Goal: Task Accomplishment & Management: Use online tool/utility

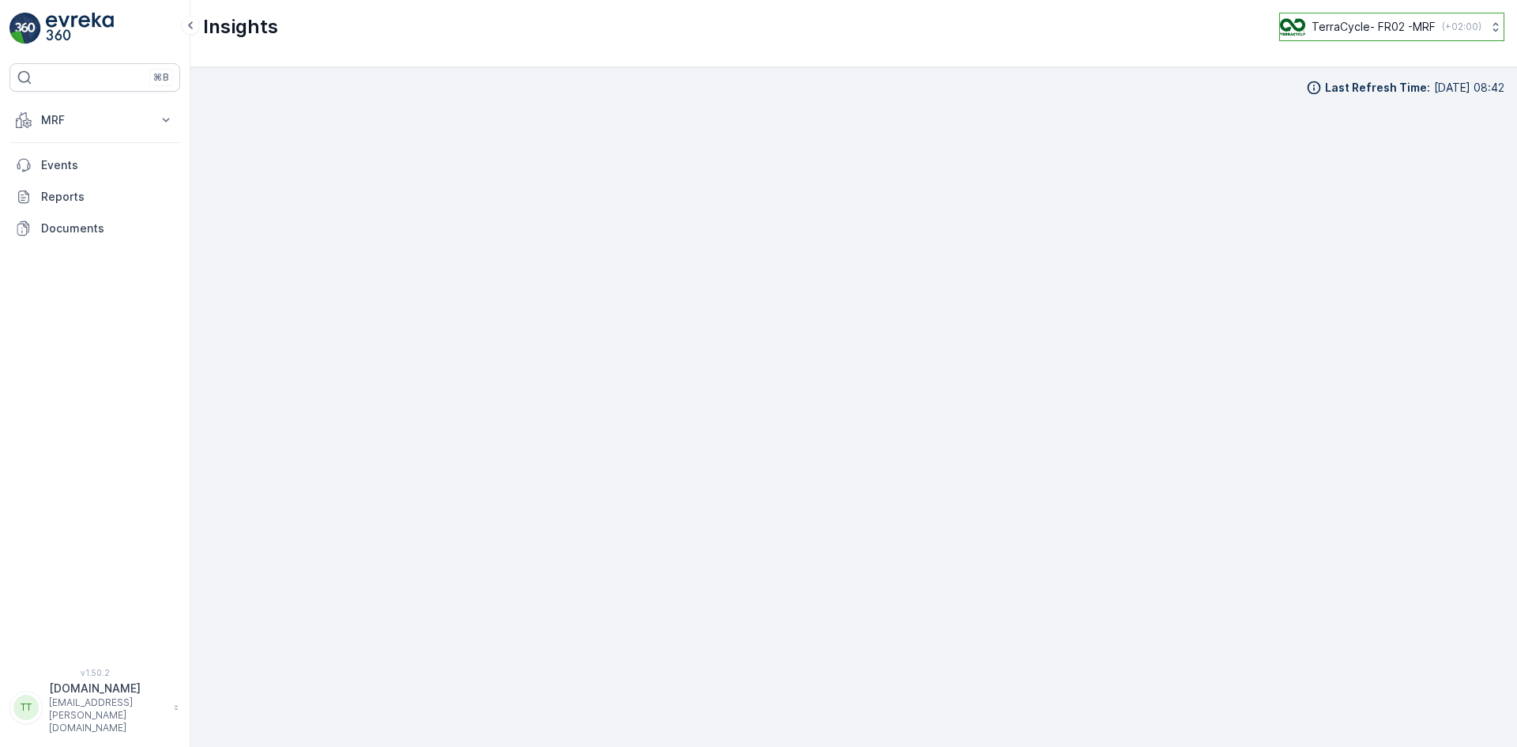
click at [1336, 25] on p "TerraCycle- FR02 -MRF" at bounding box center [1373, 27] width 124 height 16
type input "uk"
click at [1333, 128] on span "TerraCycle-UK02-Econpro" at bounding box center [1377, 132] width 175 height 16
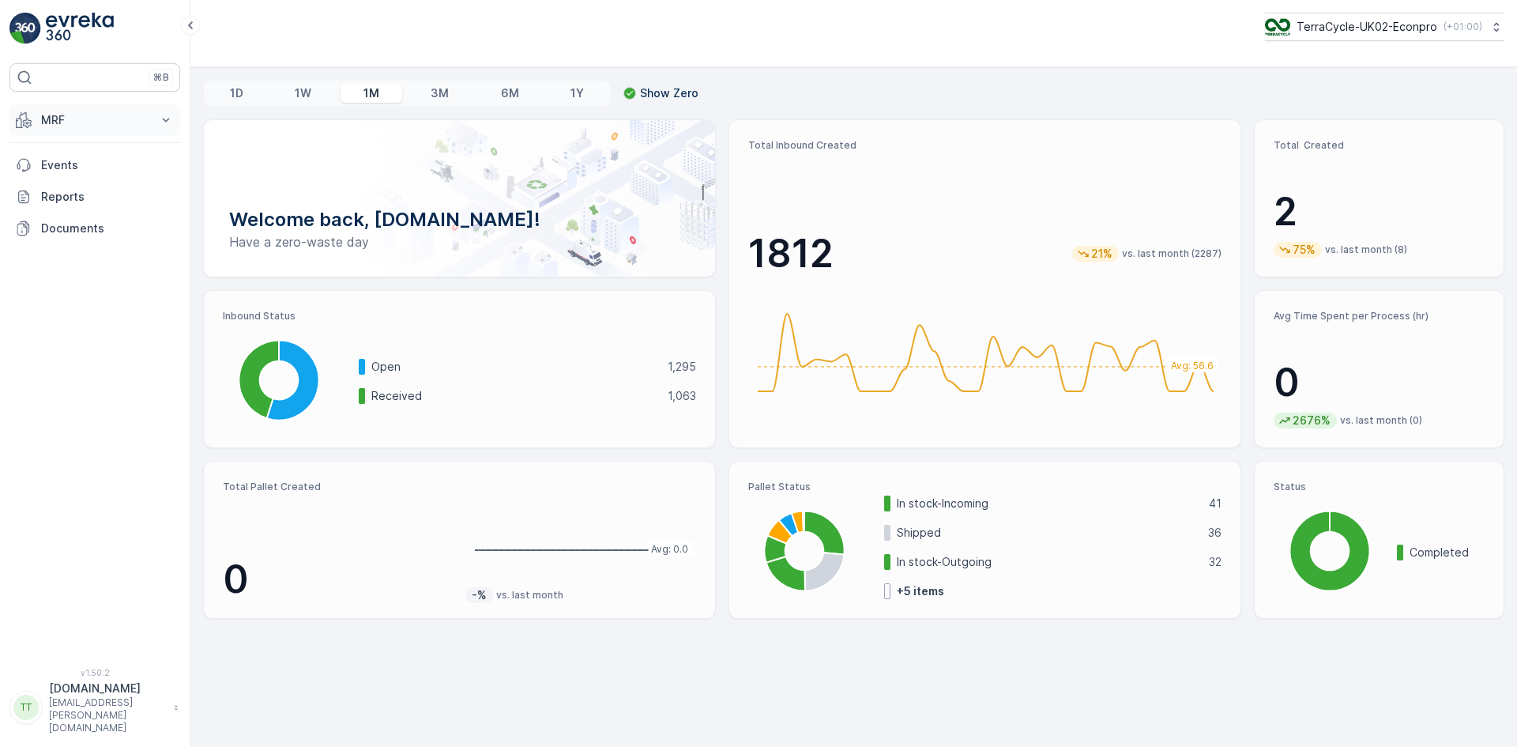
click at [68, 126] on p "MRF" at bounding box center [94, 120] width 107 height 16
click at [83, 167] on link "Inbound" at bounding box center [107, 169] width 146 height 22
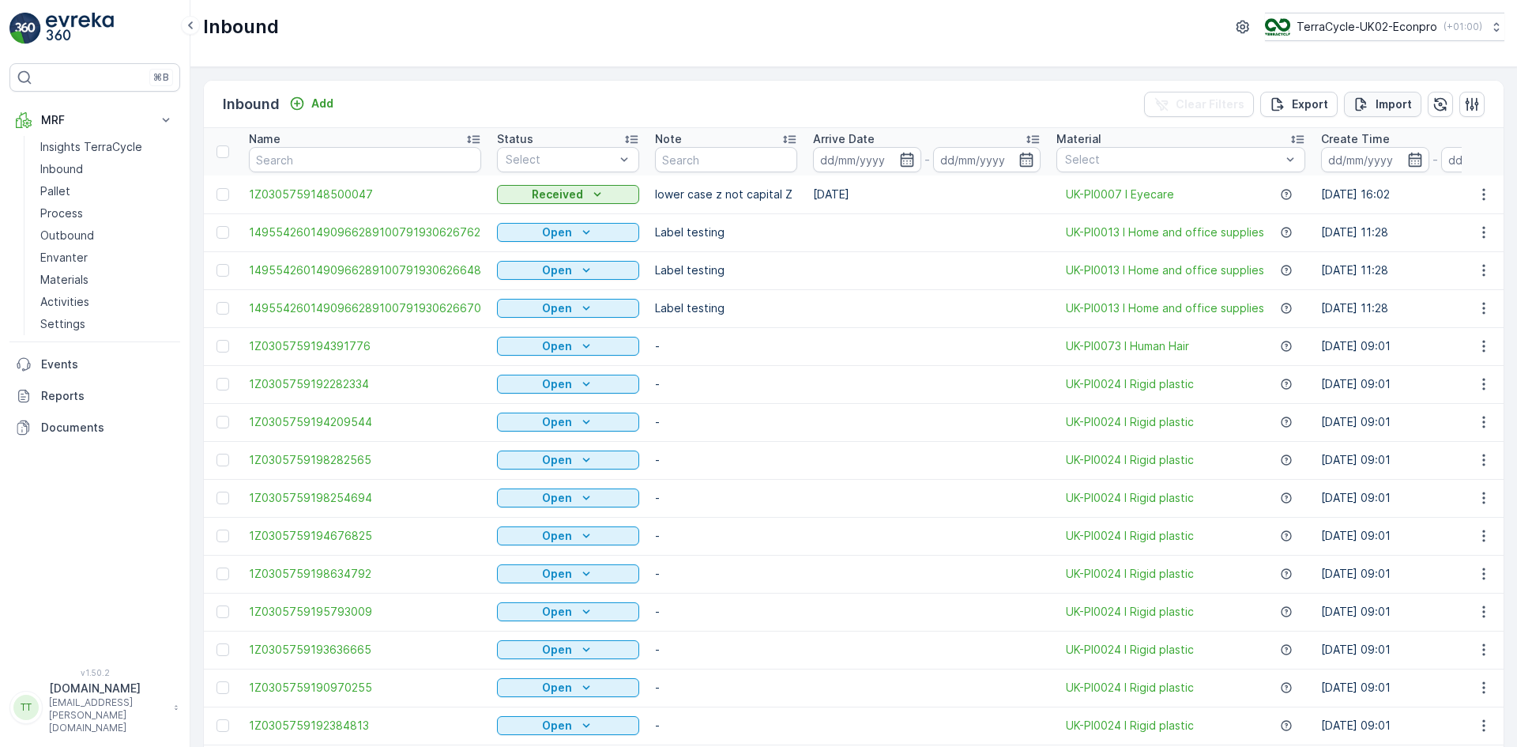
click at [1379, 96] on p "Import" at bounding box center [1393, 104] width 36 height 16
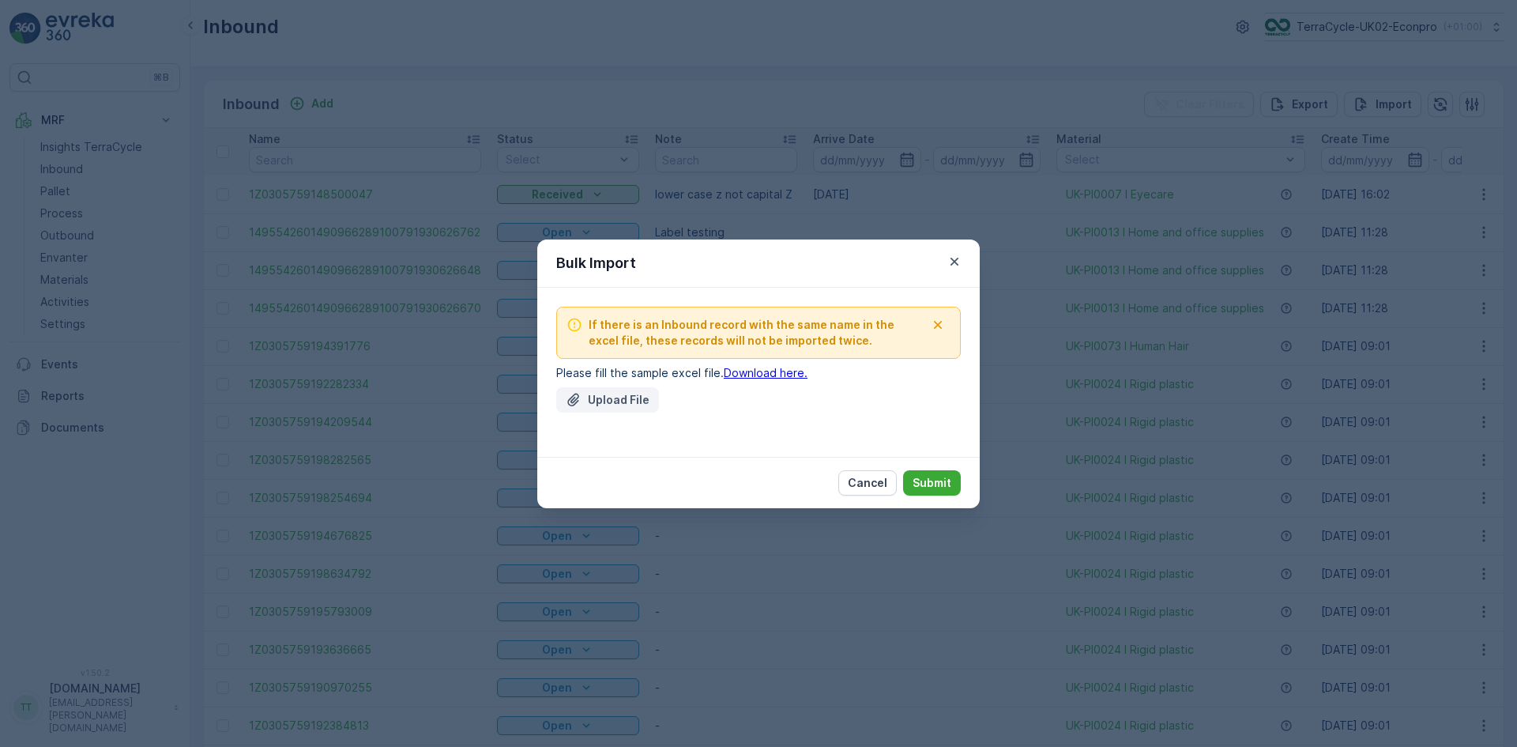
click at [587, 404] on div "Upload File" at bounding box center [608, 400] width 84 height 16
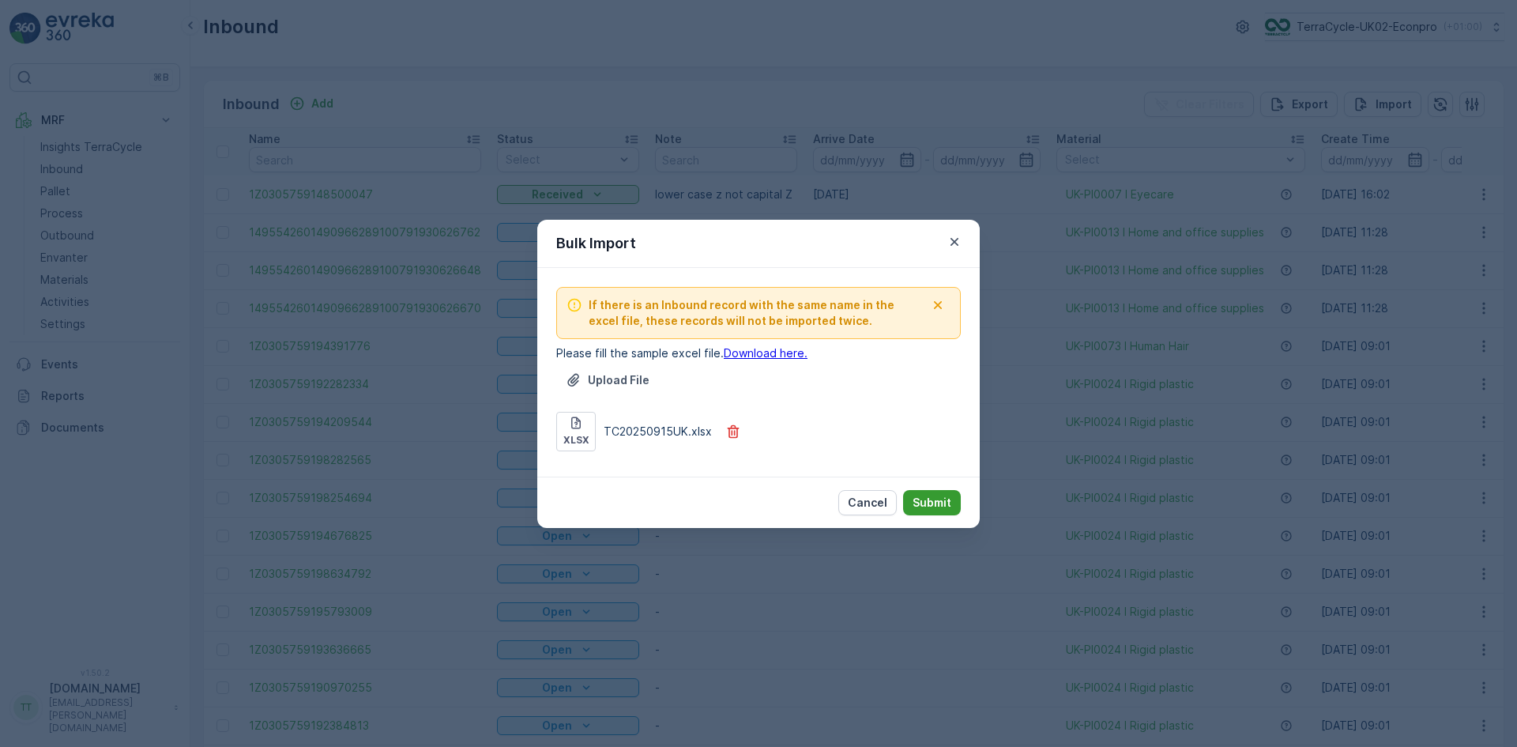
click at [931, 493] on button "Submit" at bounding box center [932, 502] width 58 height 25
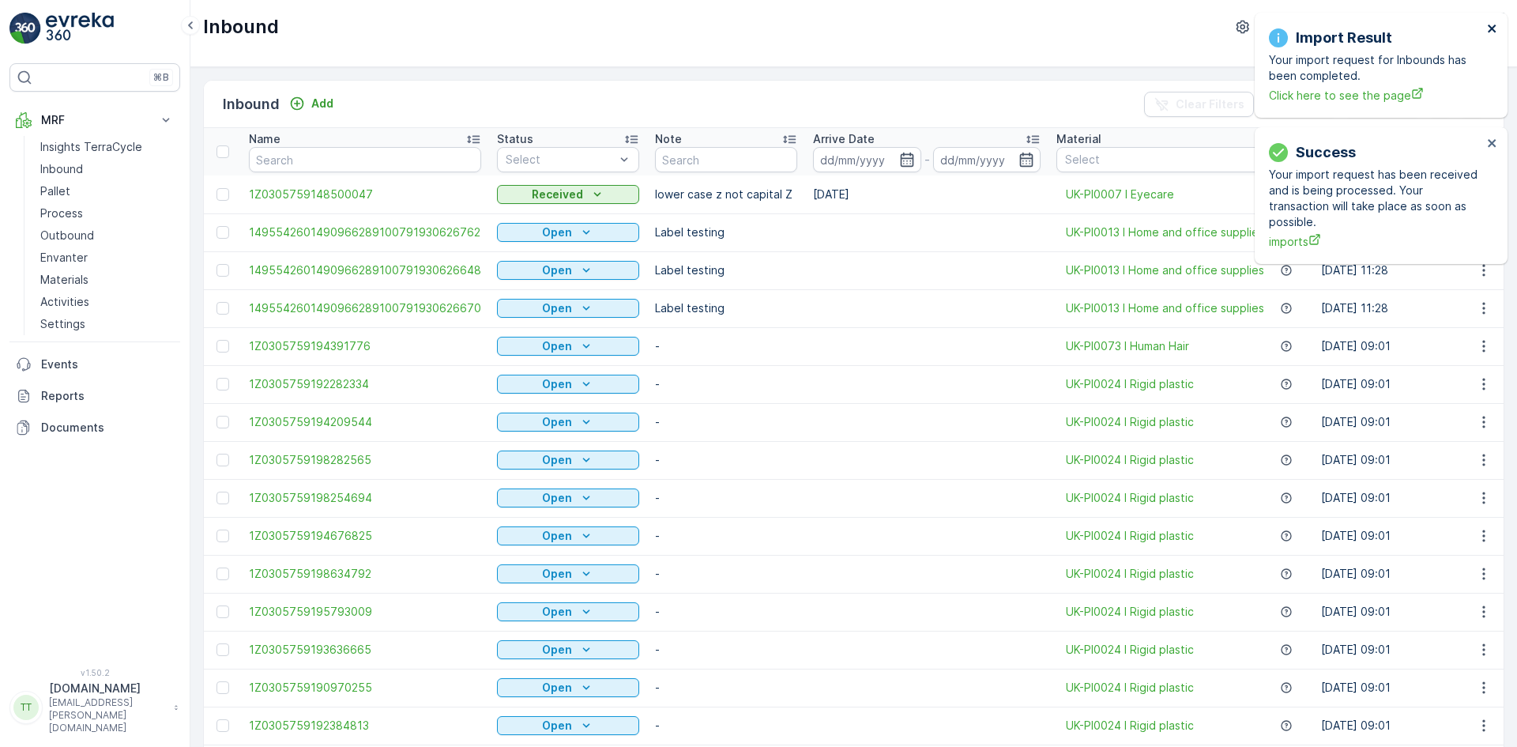
click at [1492, 31] on icon "close" at bounding box center [1492, 28] width 11 height 13
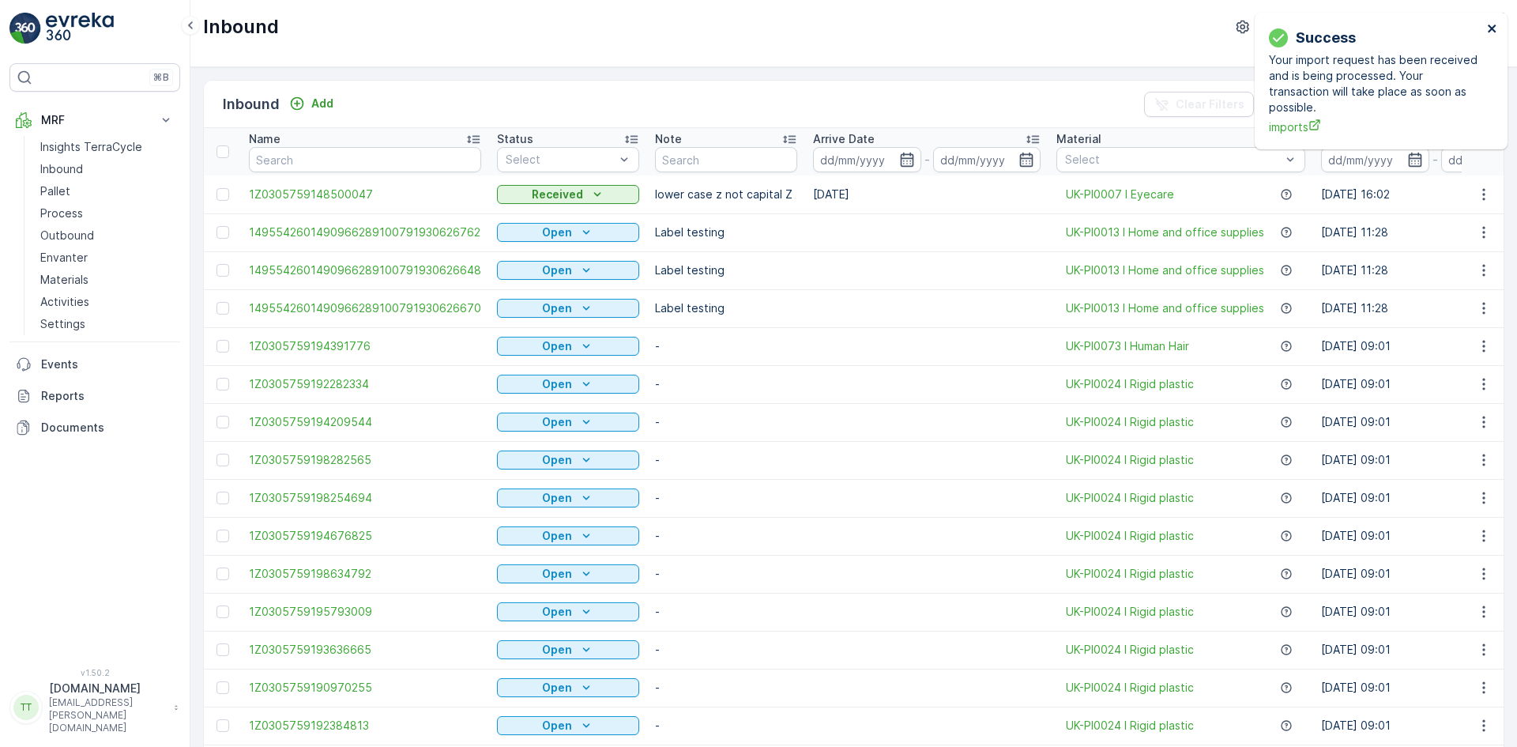
click at [1492, 26] on icon "close" at bounding box center [1492, 28] width 11 height 13
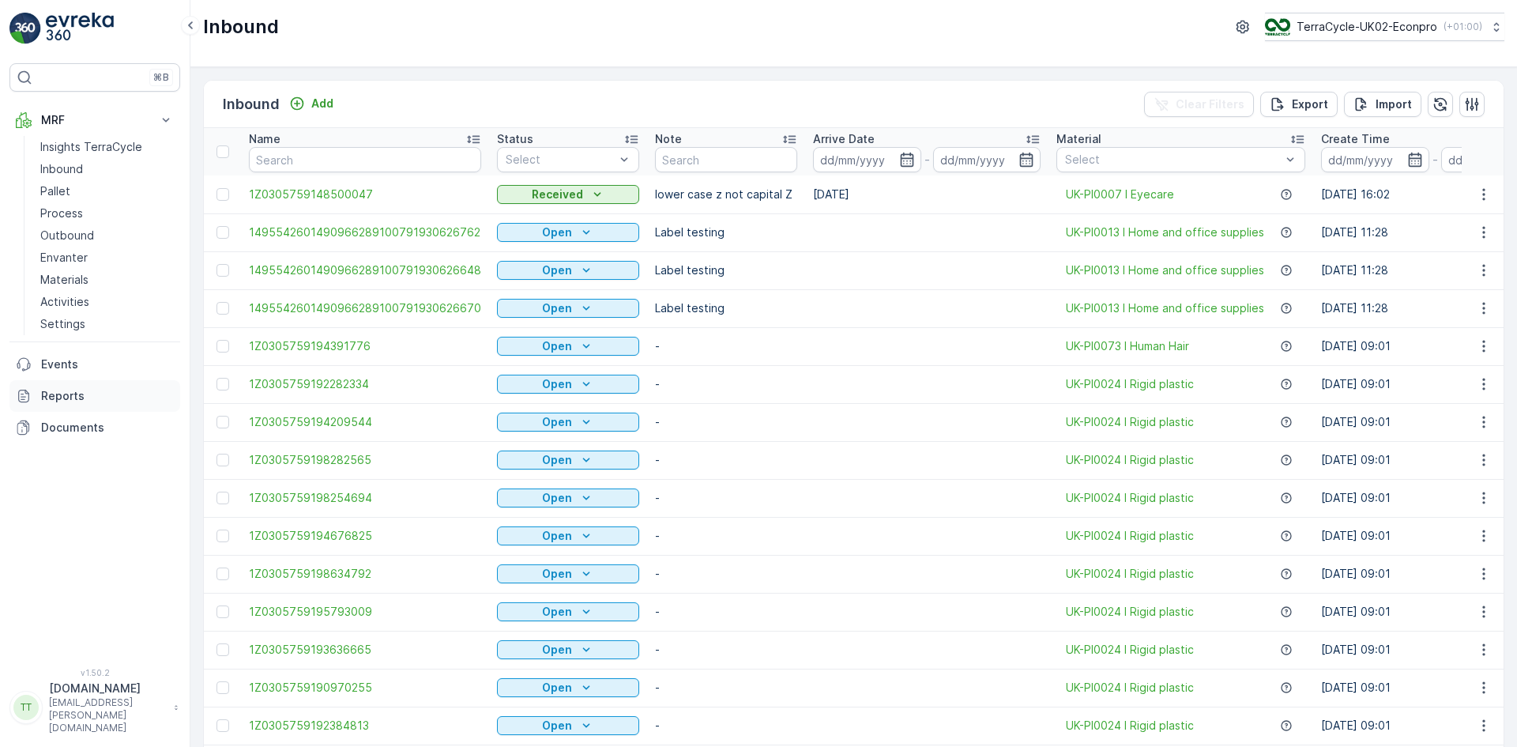
click at [88, 394] on p "Reports" at bounding box center [107, 396] width 133 height 16
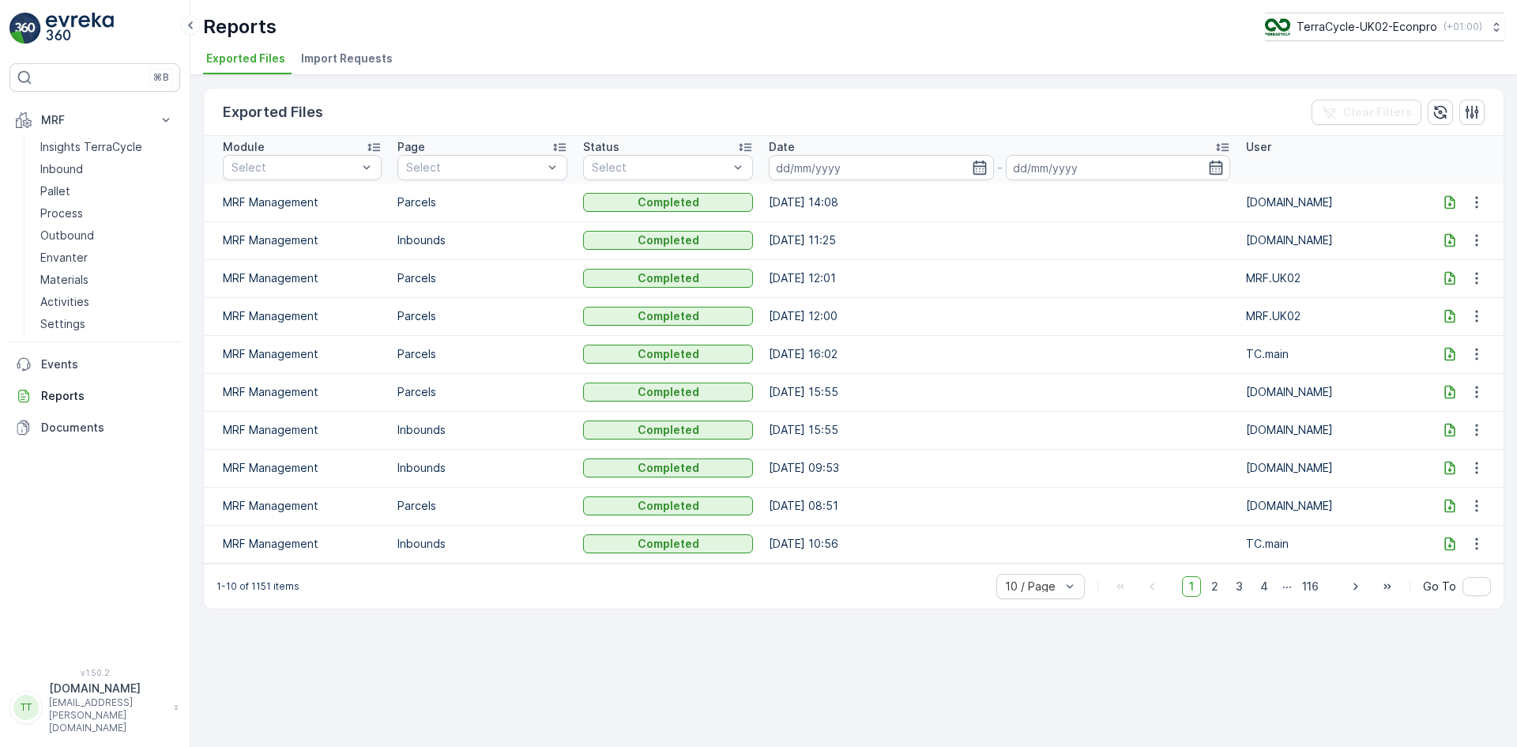
click at [350, 62] on span "Import Requests" at bounding box center [347, 59] width 92 height 16
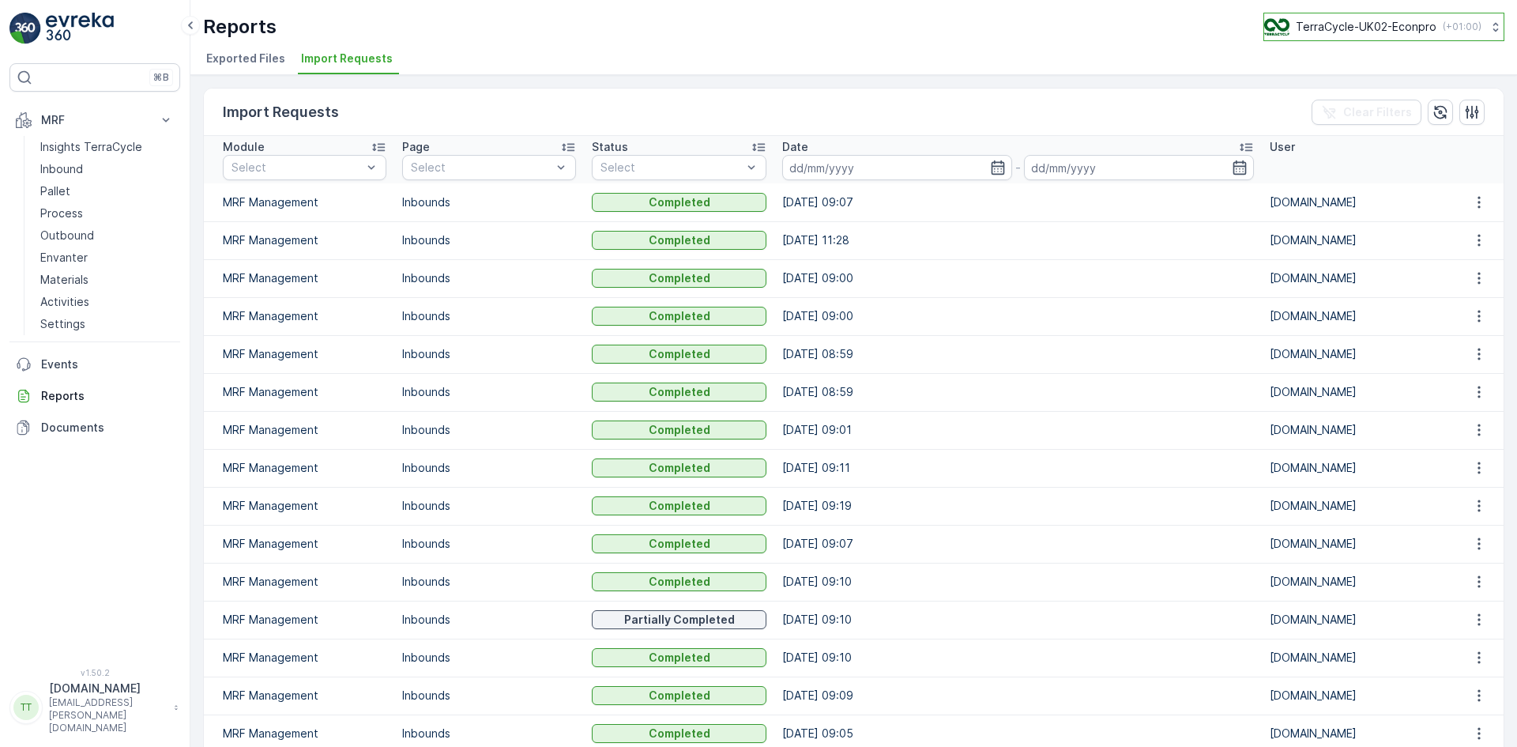
click at [1341, 25] on p "TerraCycle-UK02-Econpro" at bounding box center [1366, 27] width 141 height 16
click at [1379, 25] on p "TerraCycle-UK02-Econpro" at bounding box center [1366, 27] width 141 height 16
type input "fr"
click at [1323, 98] on span "TerraCycle- FR02 -MRF" at bounding box center [1362, 97] width 176 height 16
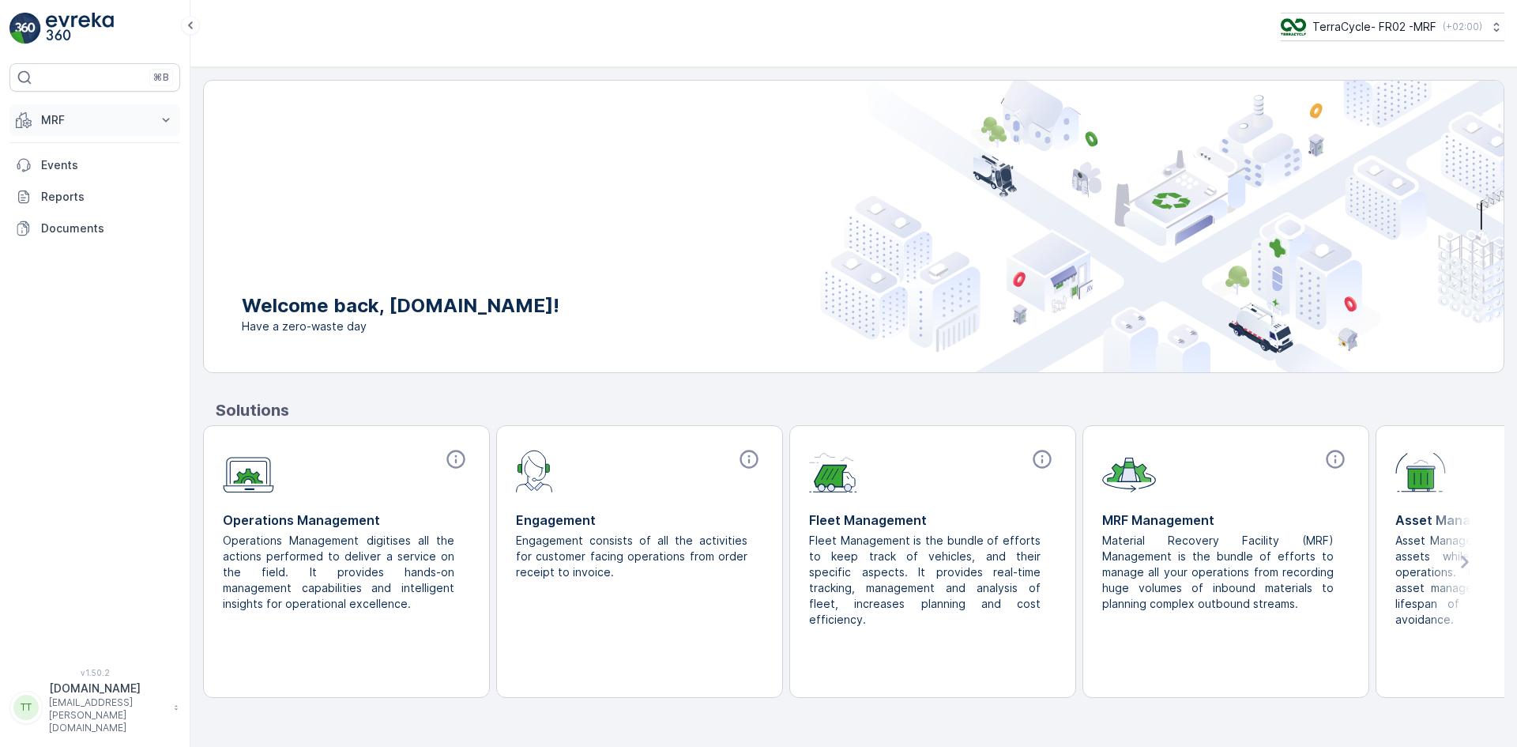
click at [100, 123] on p "MRF" at bounding box center [94, 120] width 107 height 16
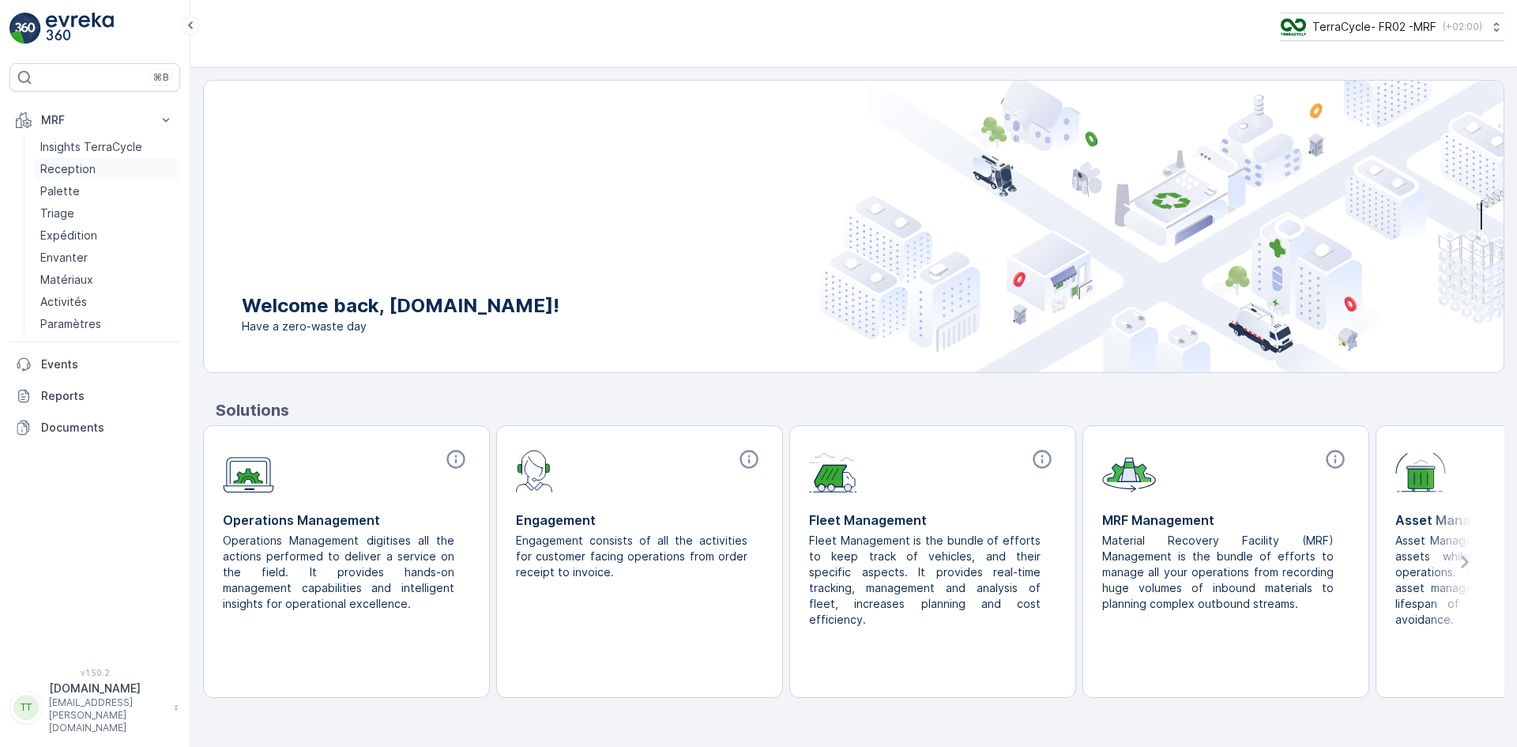
click at [55, 169] on p "Reception" at bounding box center [67, 169] width 55 height 16
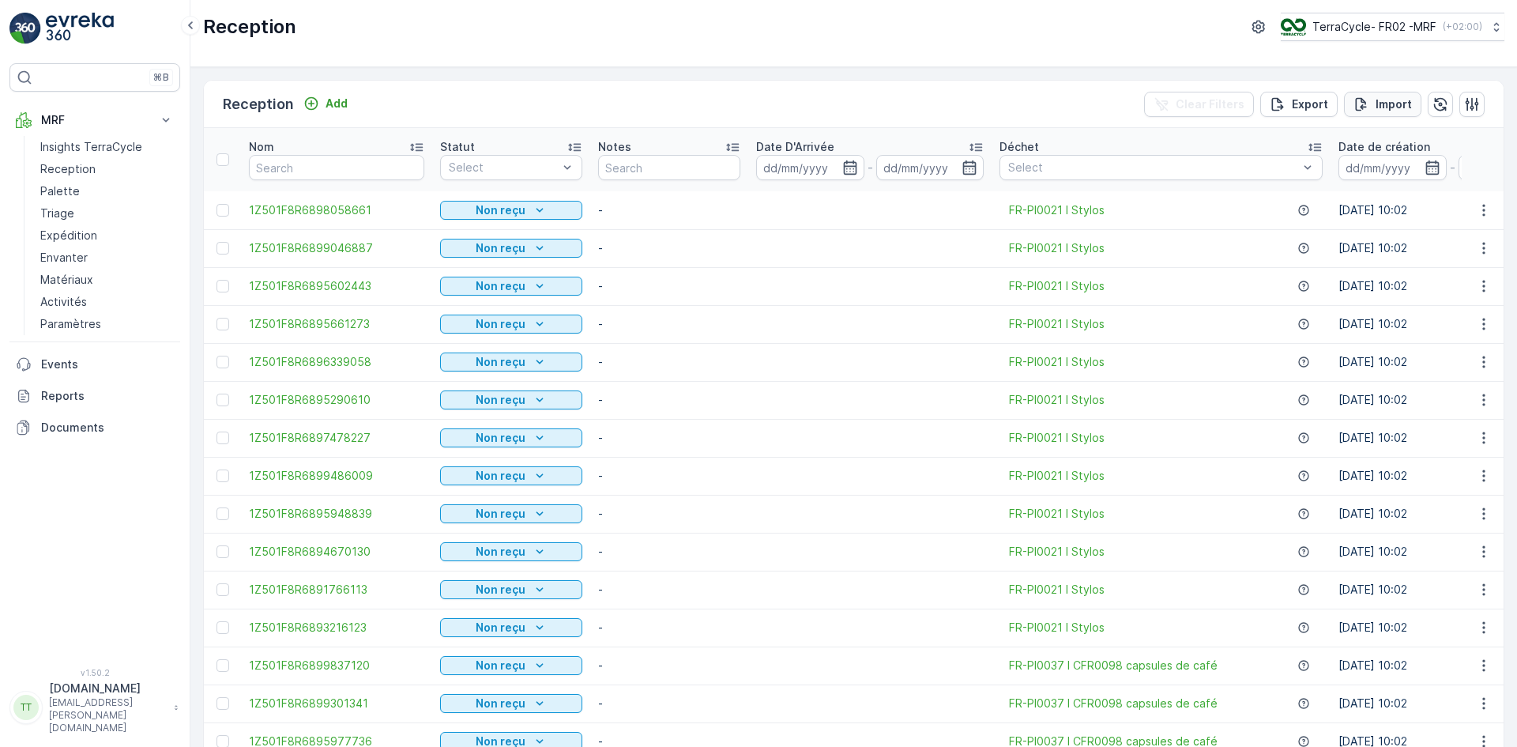
click at [1383, 98] on p "Import" at bounding box center [1393, 104] width 36 height 16
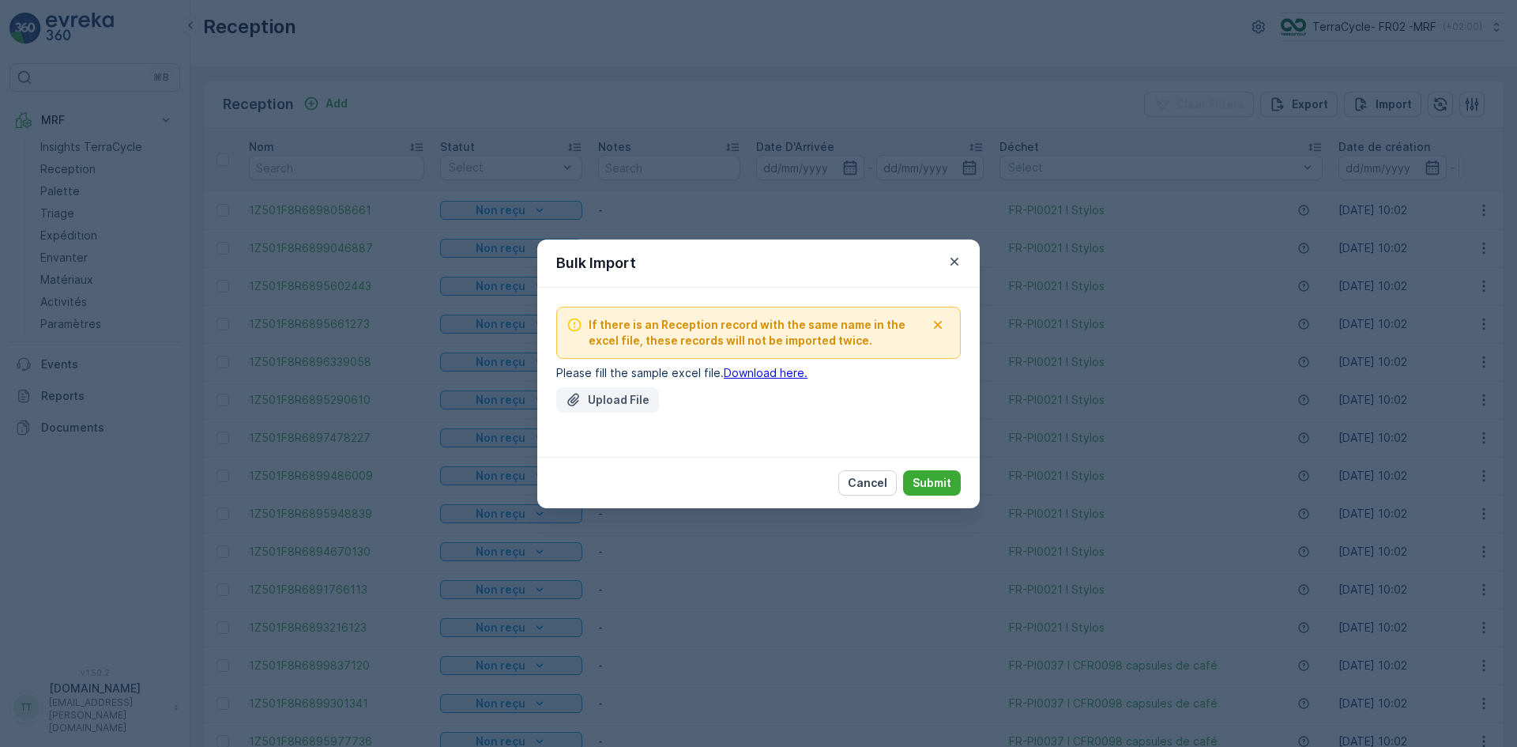
click at [605, 404] on p "Upload File" at bounding box center [619, 400] width 62 height 16
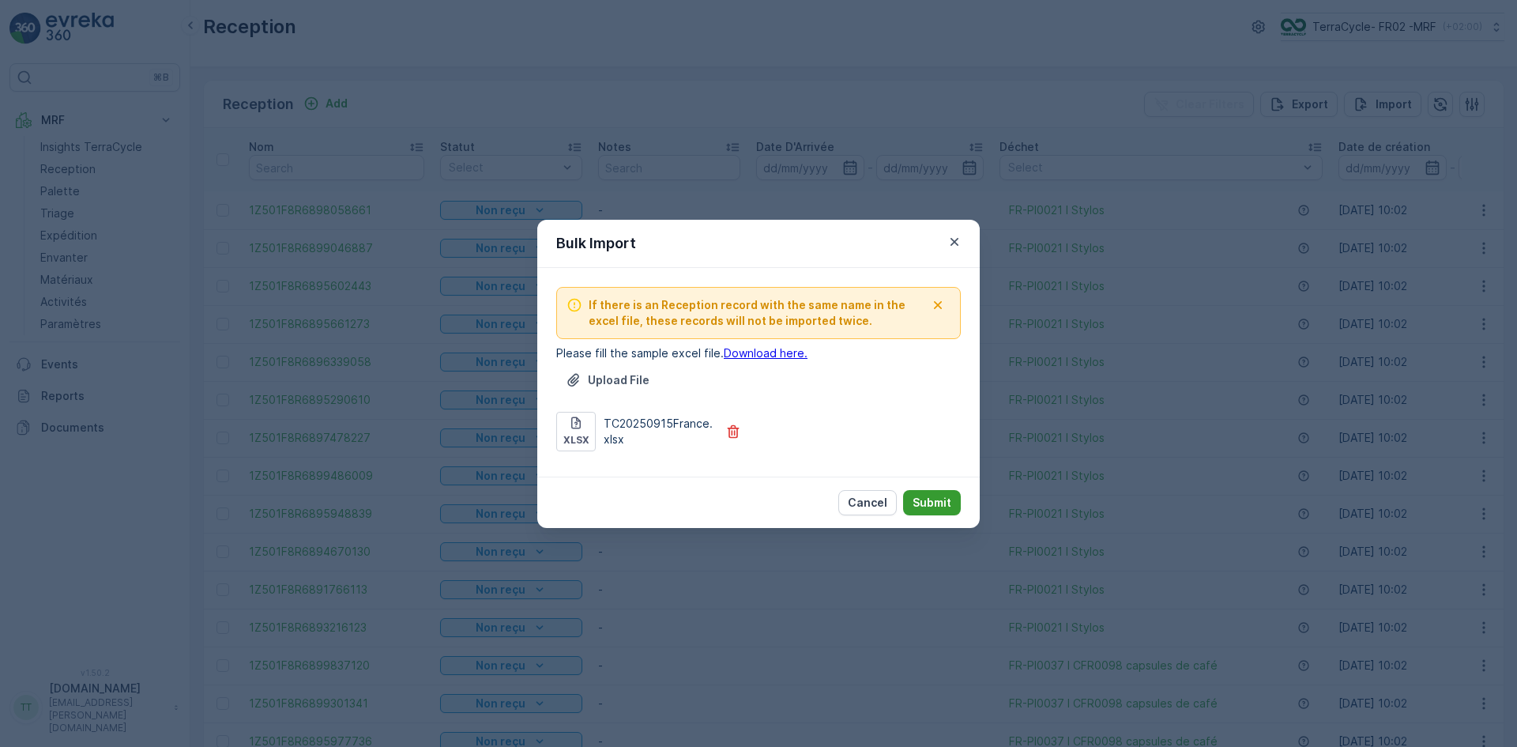
click at [933, 501] on p "Submit" at bounding box center [931, 503] width 39 height 16
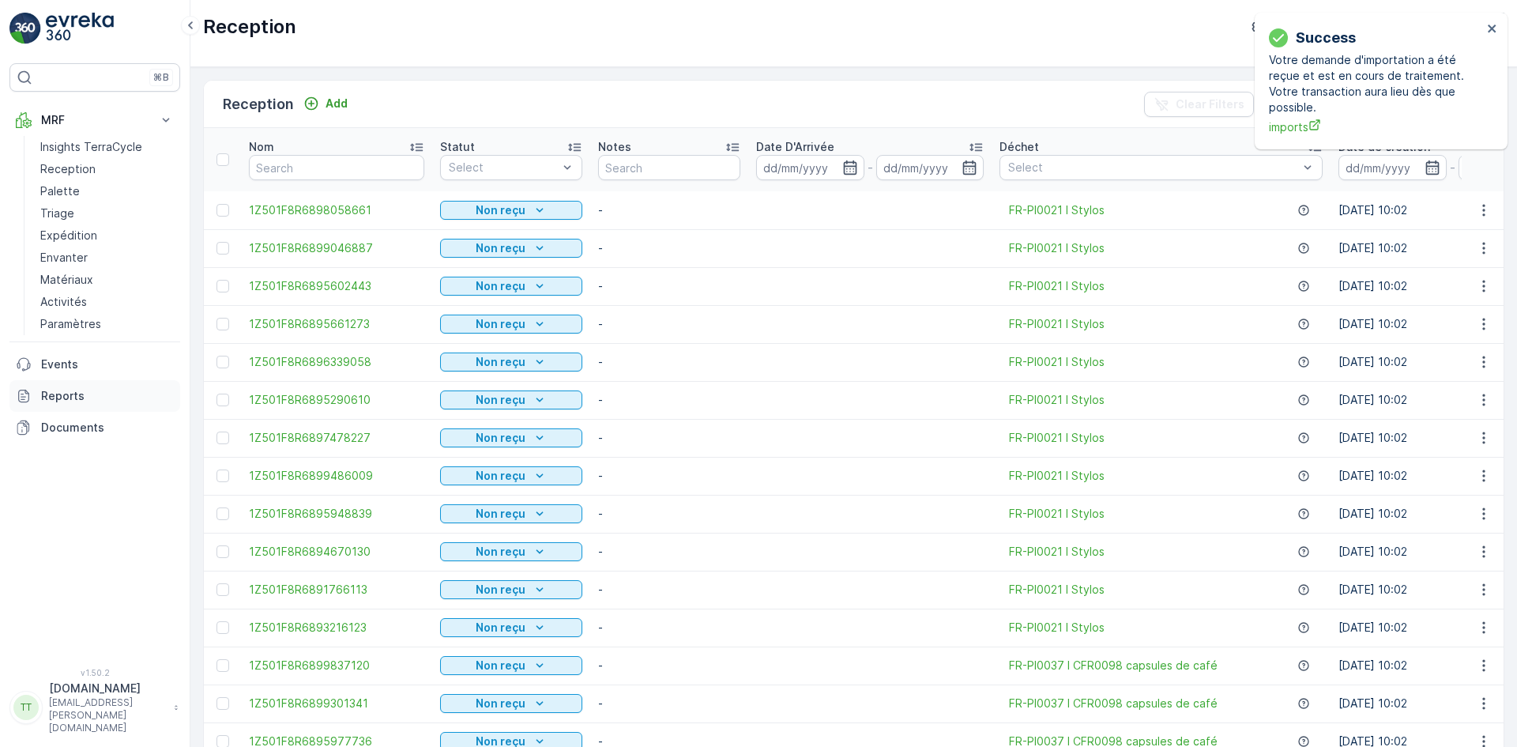
click at [92, 390] on p "Reports" at bounding box center [107, 396] width 133 height 16
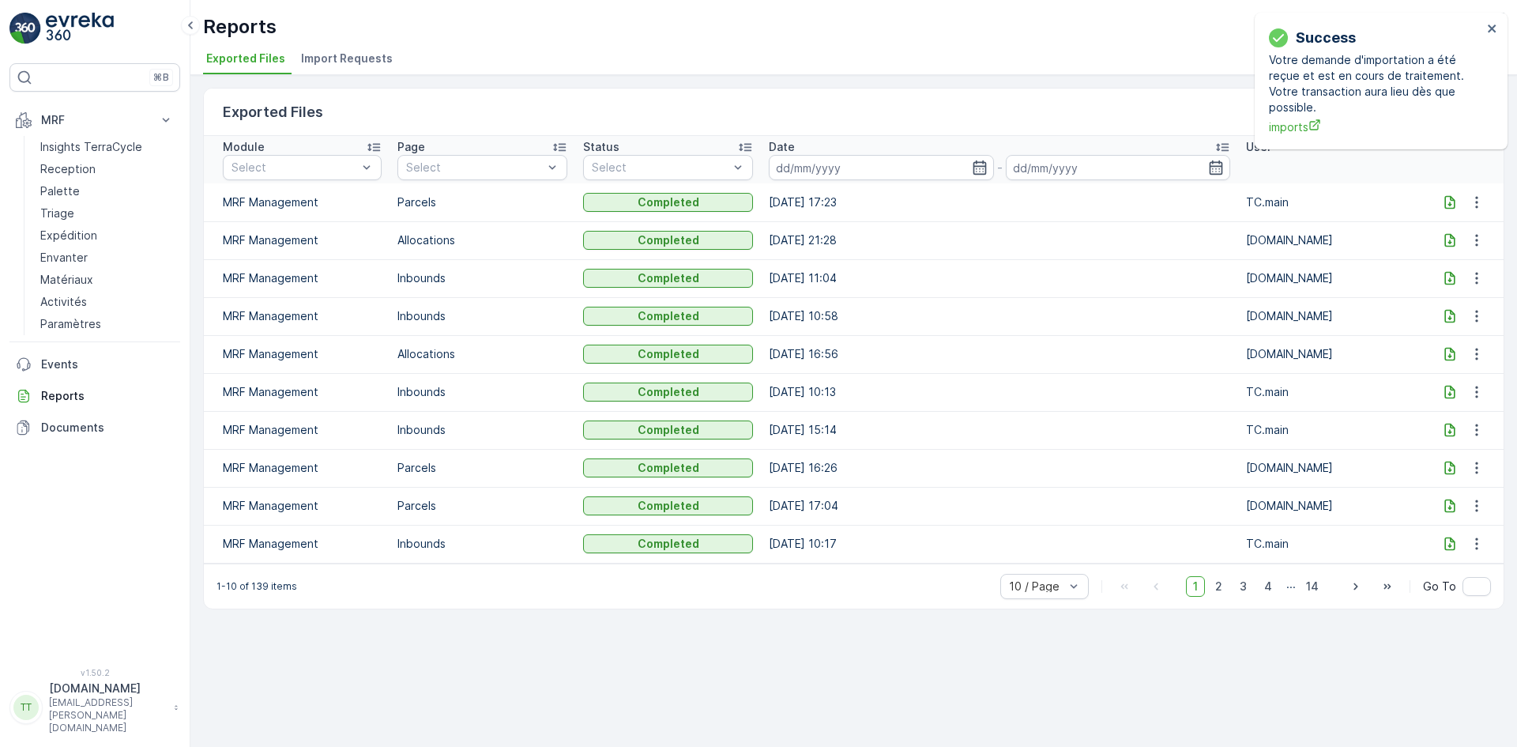
click at [368, 56] on span "Import Requests" at bounding box center [347, 59] width 92 height 16
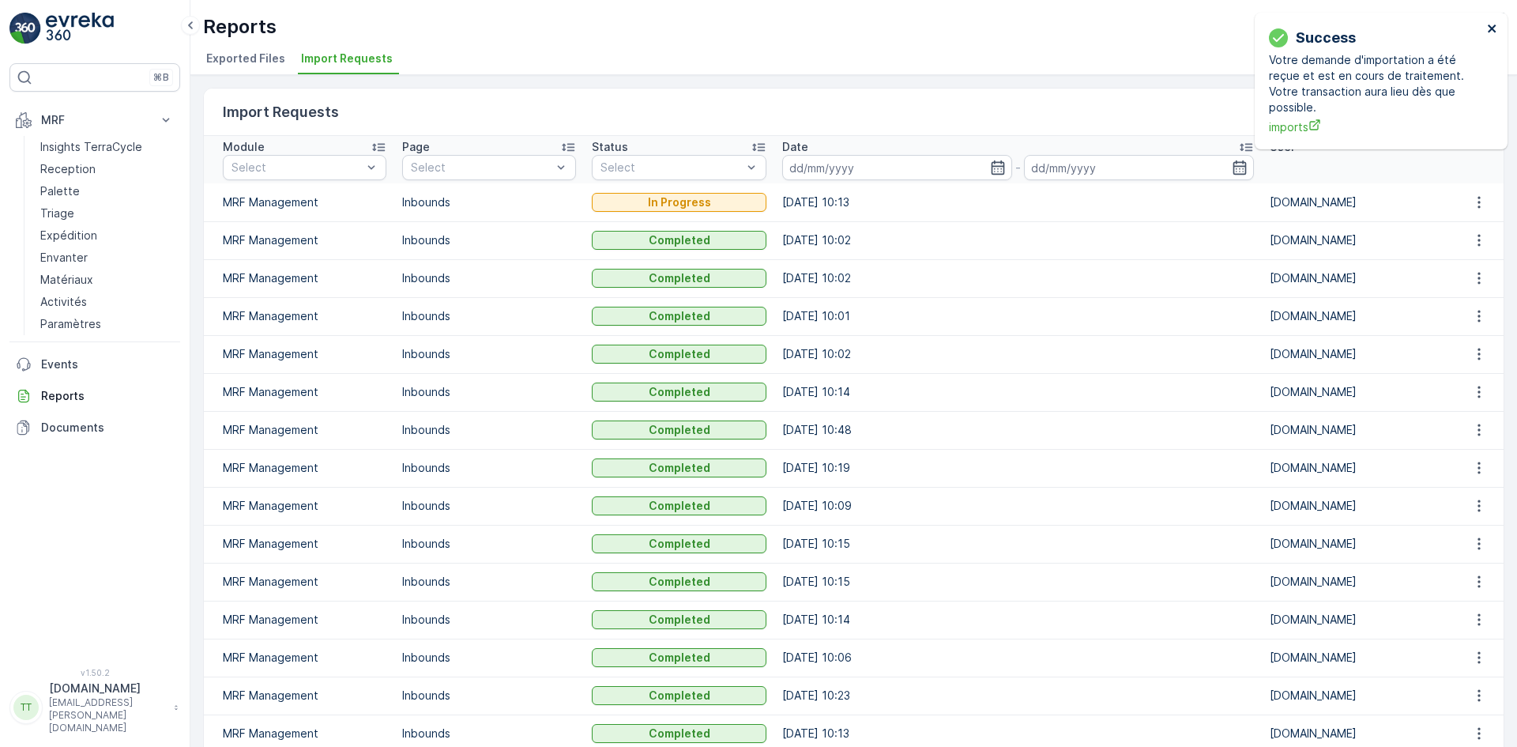
click at [1491, 27] on icon "close" at bounding box center [1492, 28] width 8 height 8
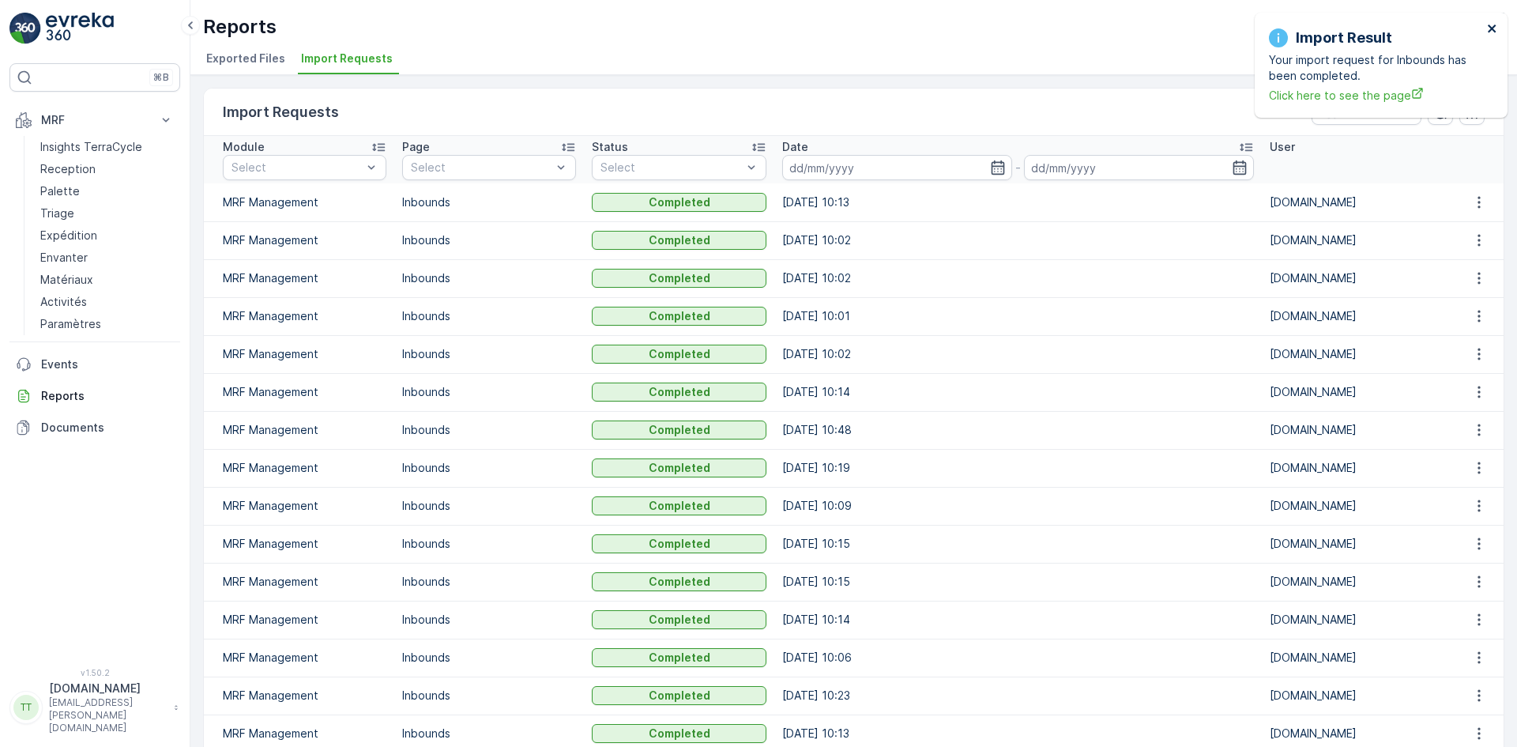
click at [1494, 24] on icon "close" at bounding box center [1492, 28] width 11 height 13
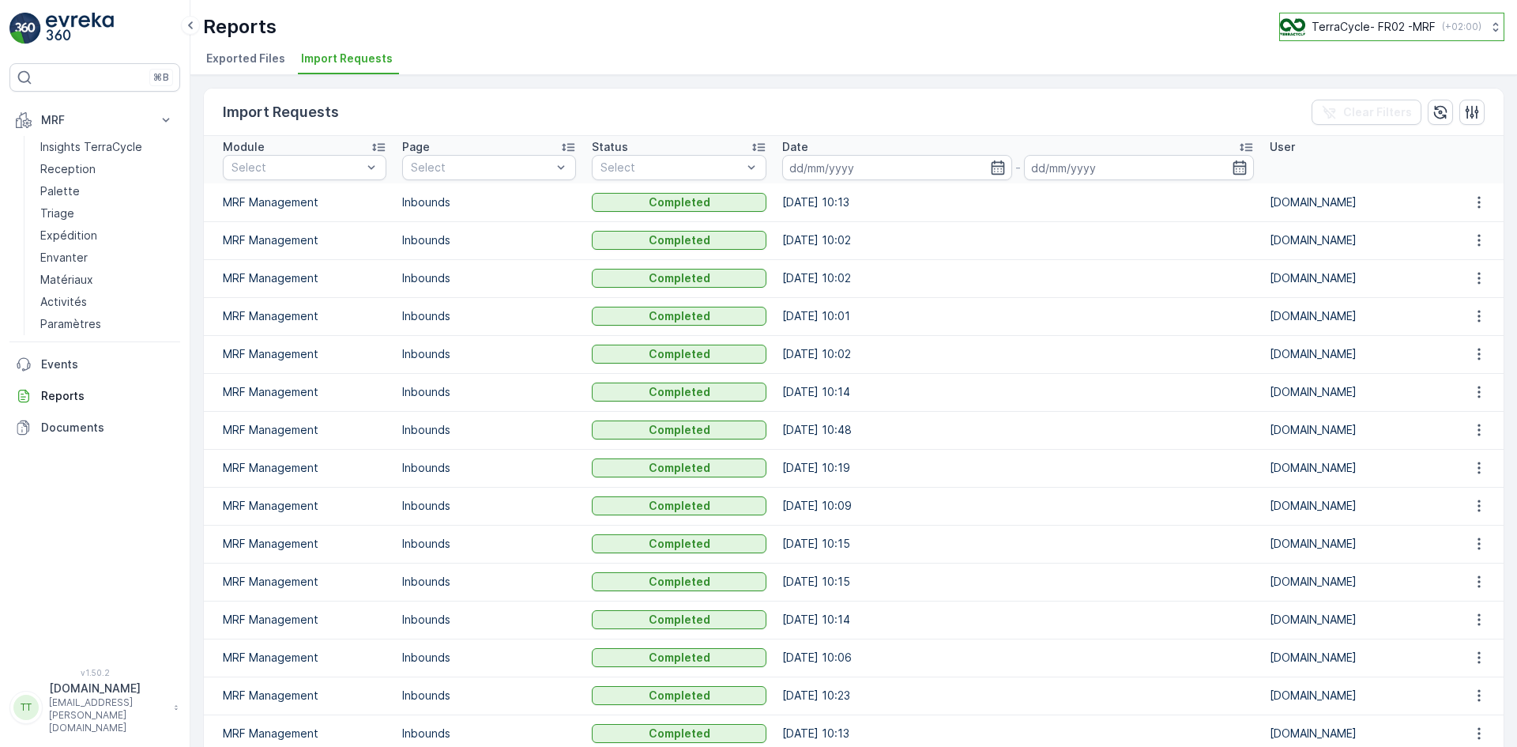
click at [1373, 26] on p "TerraCycle- FR02 -MRF" at bounding box center [1373, 27] width 124 height 16
type input "nl"
click at [1364, 103] on span "TerraCycle-NL-MRF" at bounding box center [1378, 97] width 176 height 16
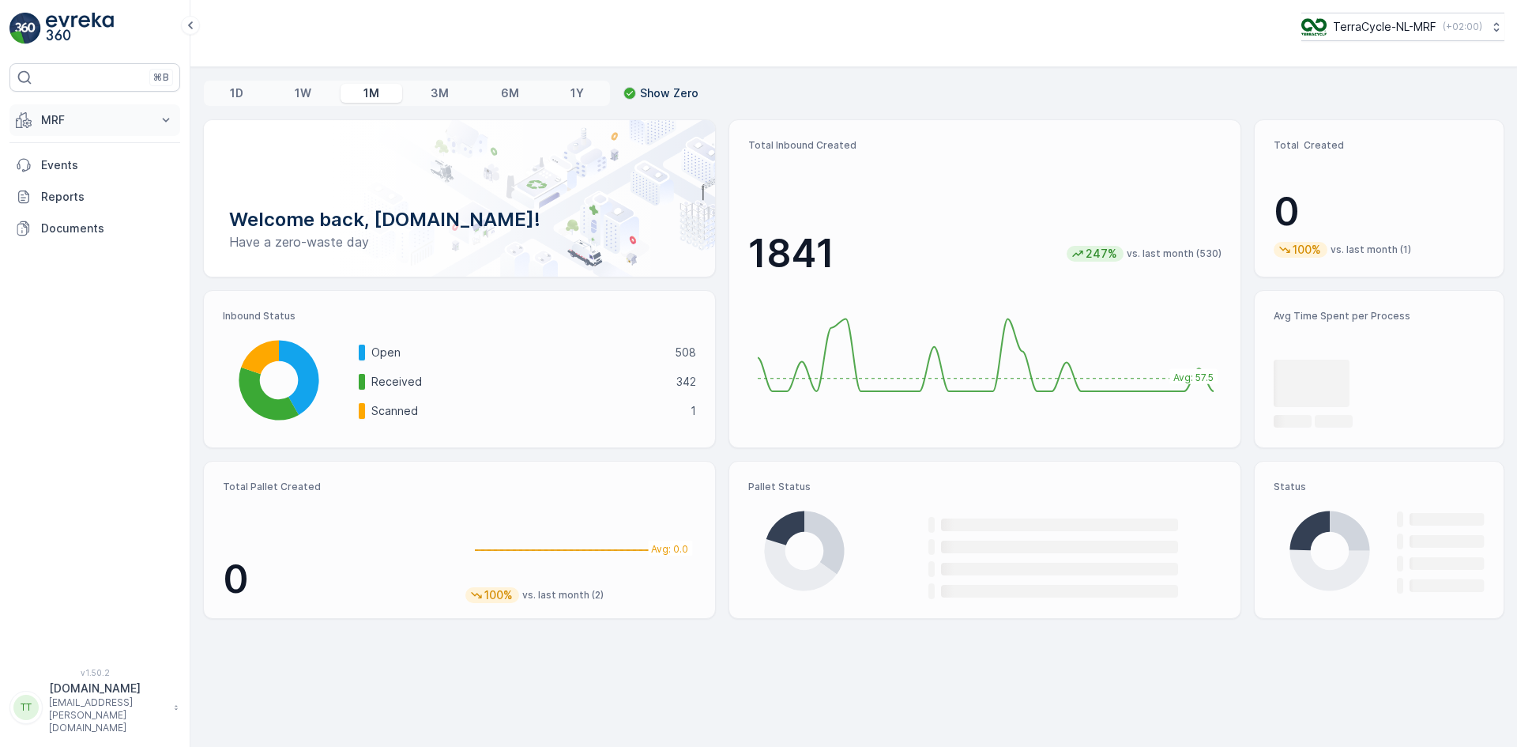
click at [28, 108] on button "MRF" at bounding box center [94, 120] width 171 height 32
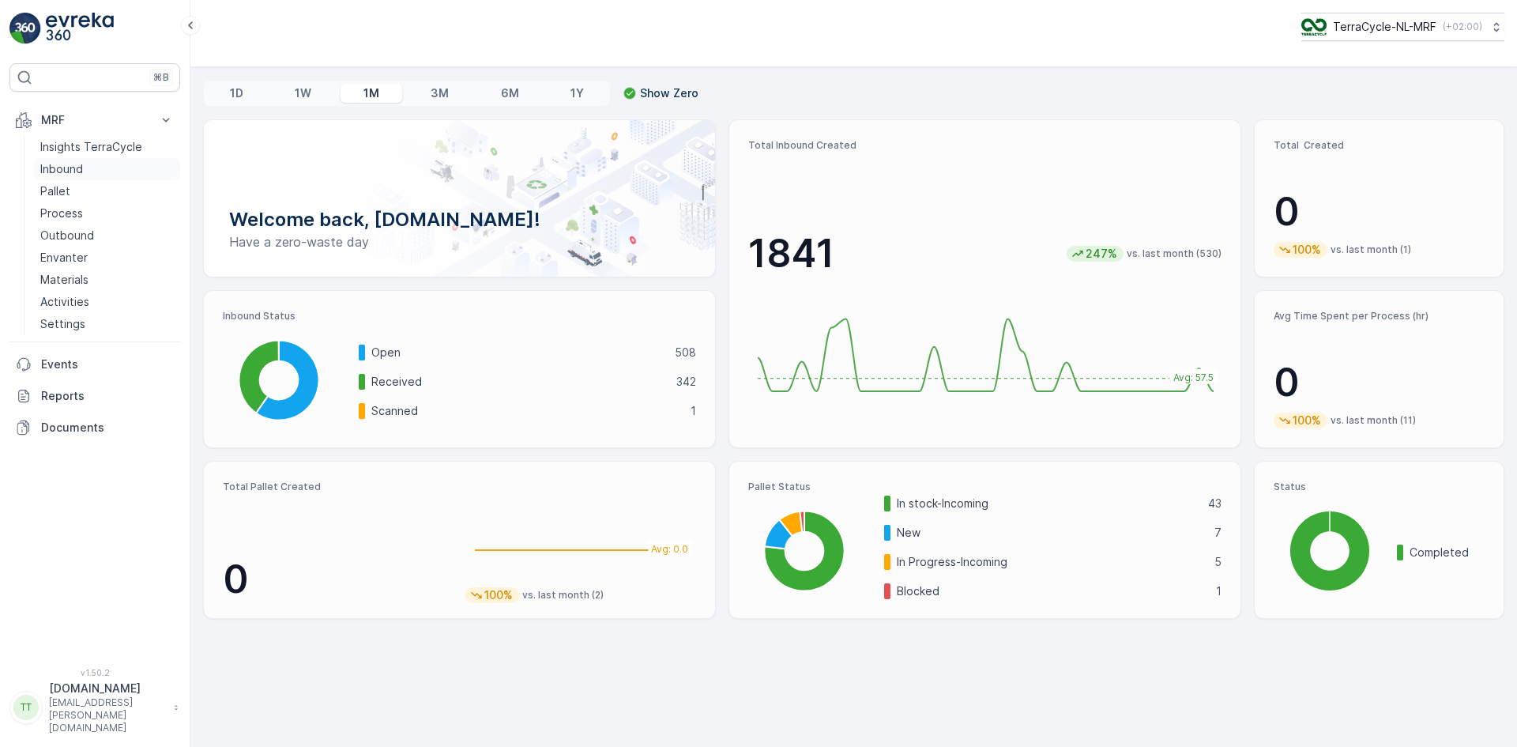
click at [66, 170] on p "Inbound" at bounding box center [61, 169] width 43 height 16
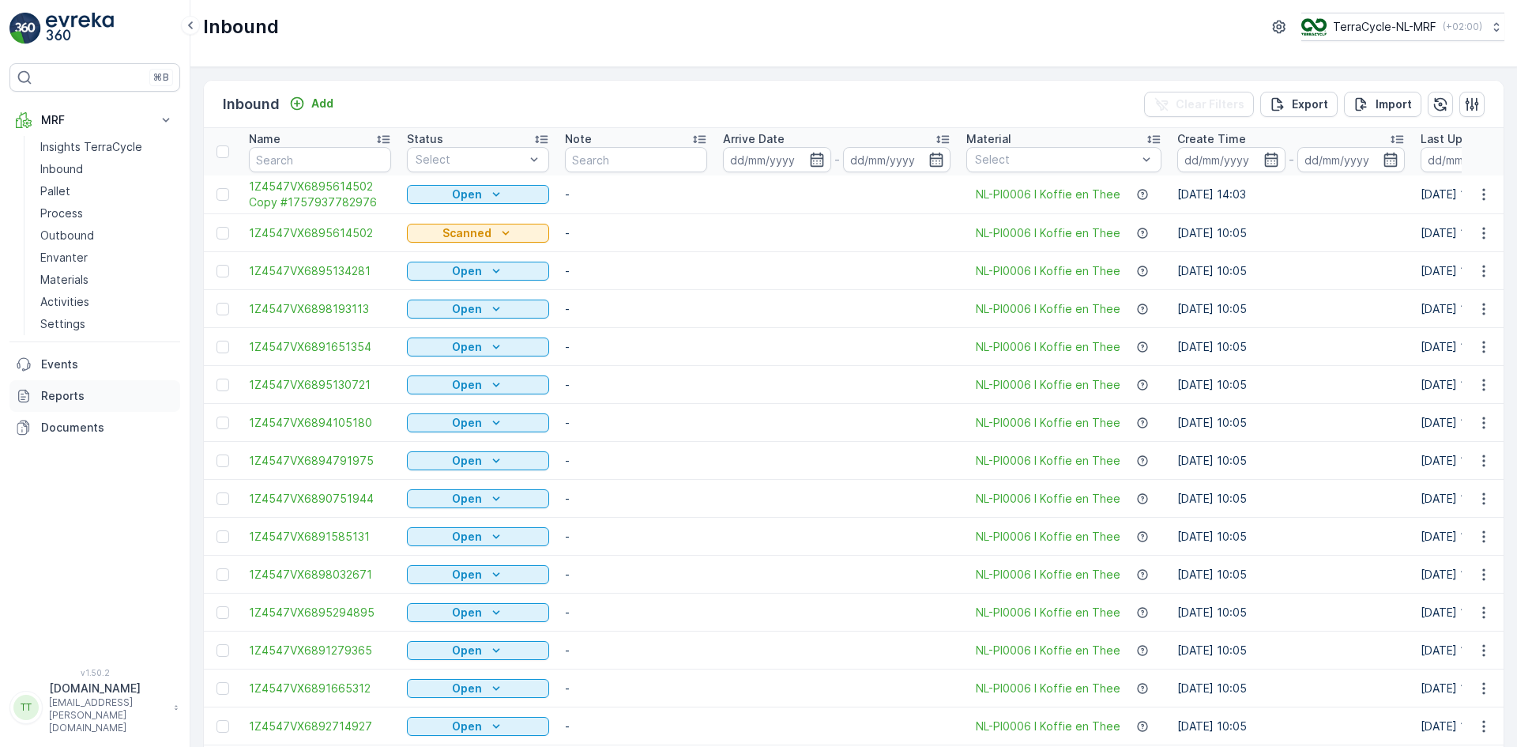
click at [77, 387] on link "Reports" at bounding box center [94, 396] width 171 height 32
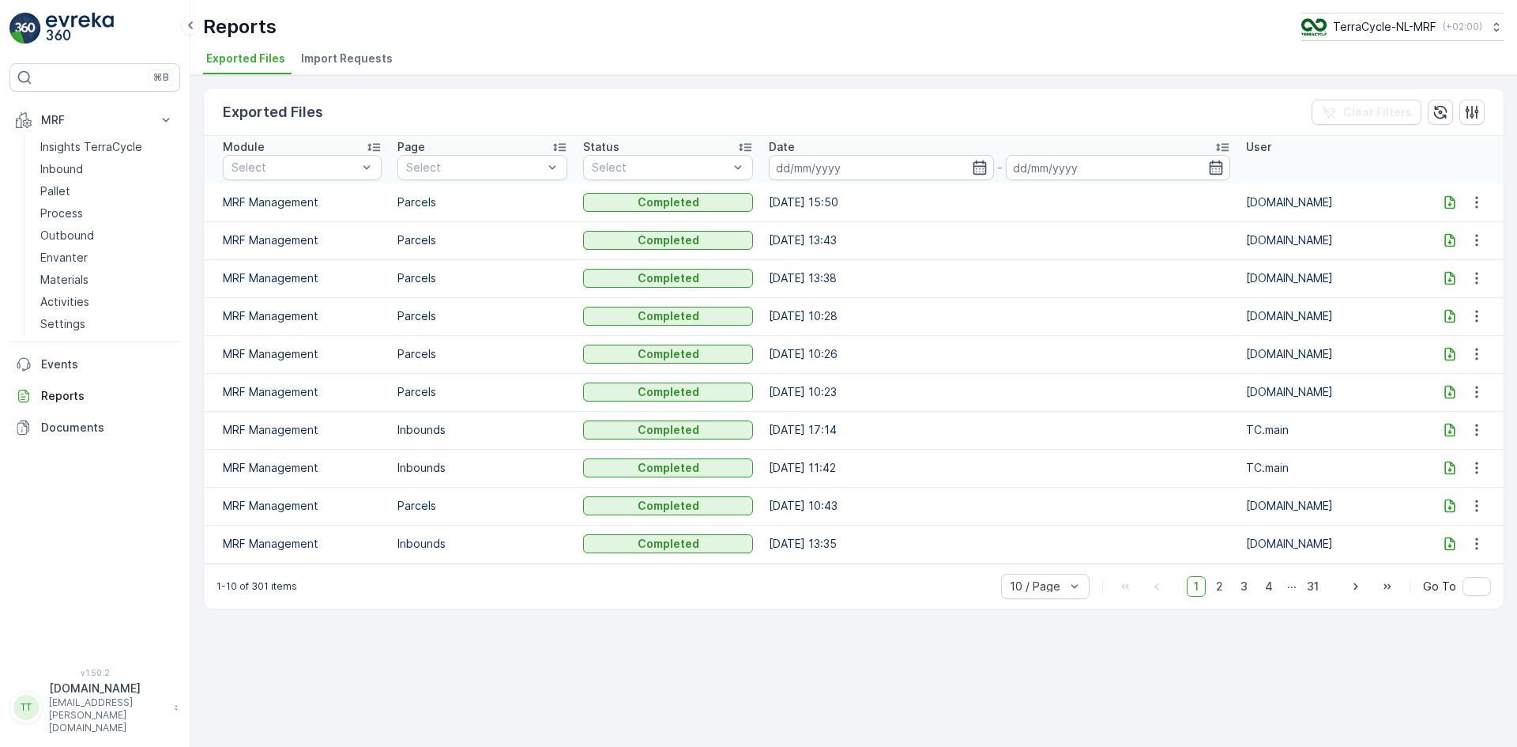
click at [355, 53] on span "Import Requests" at bounding box center [347, 59] width 92 height 16
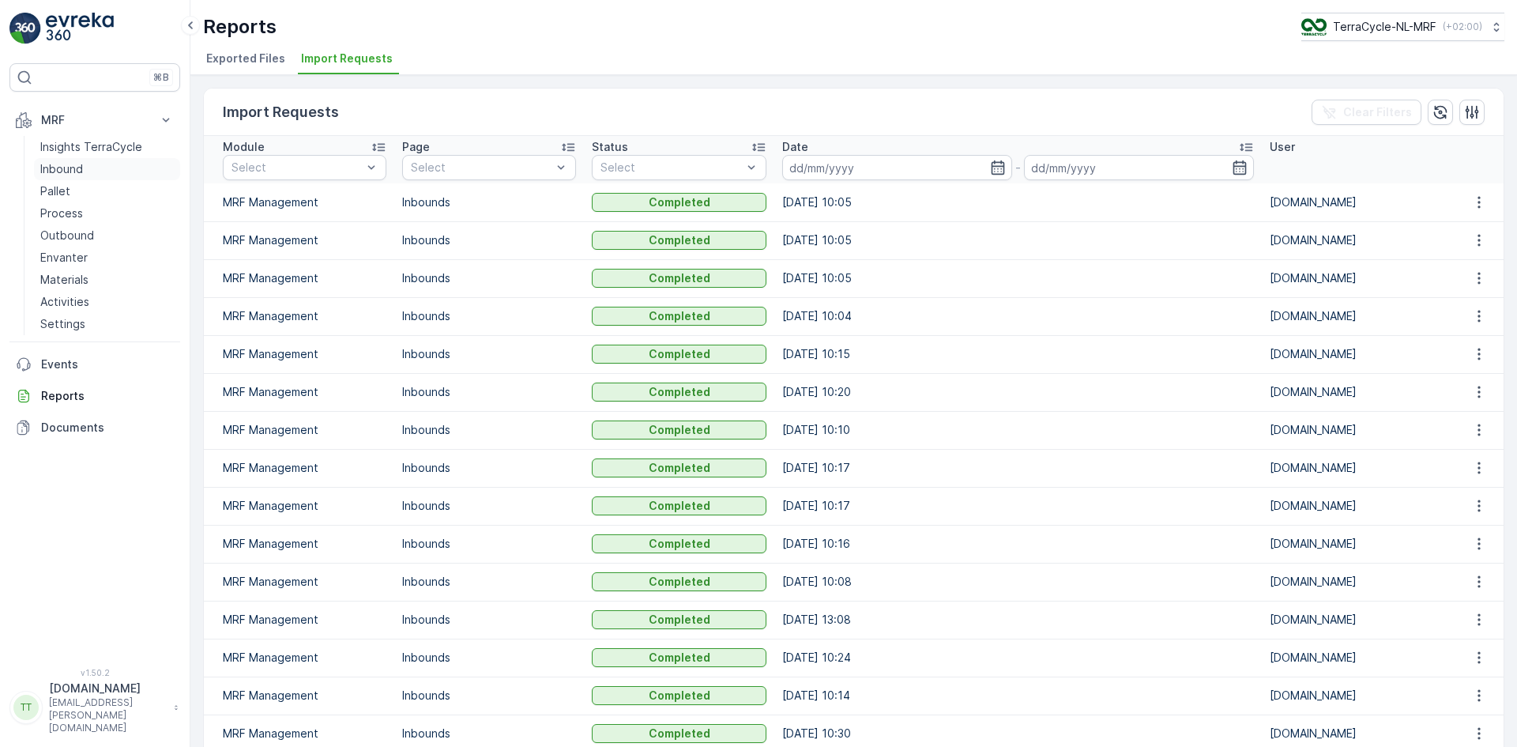
click at [77, 164] on p "Inbound" at bounding box center [61, 169] width 43 height 16
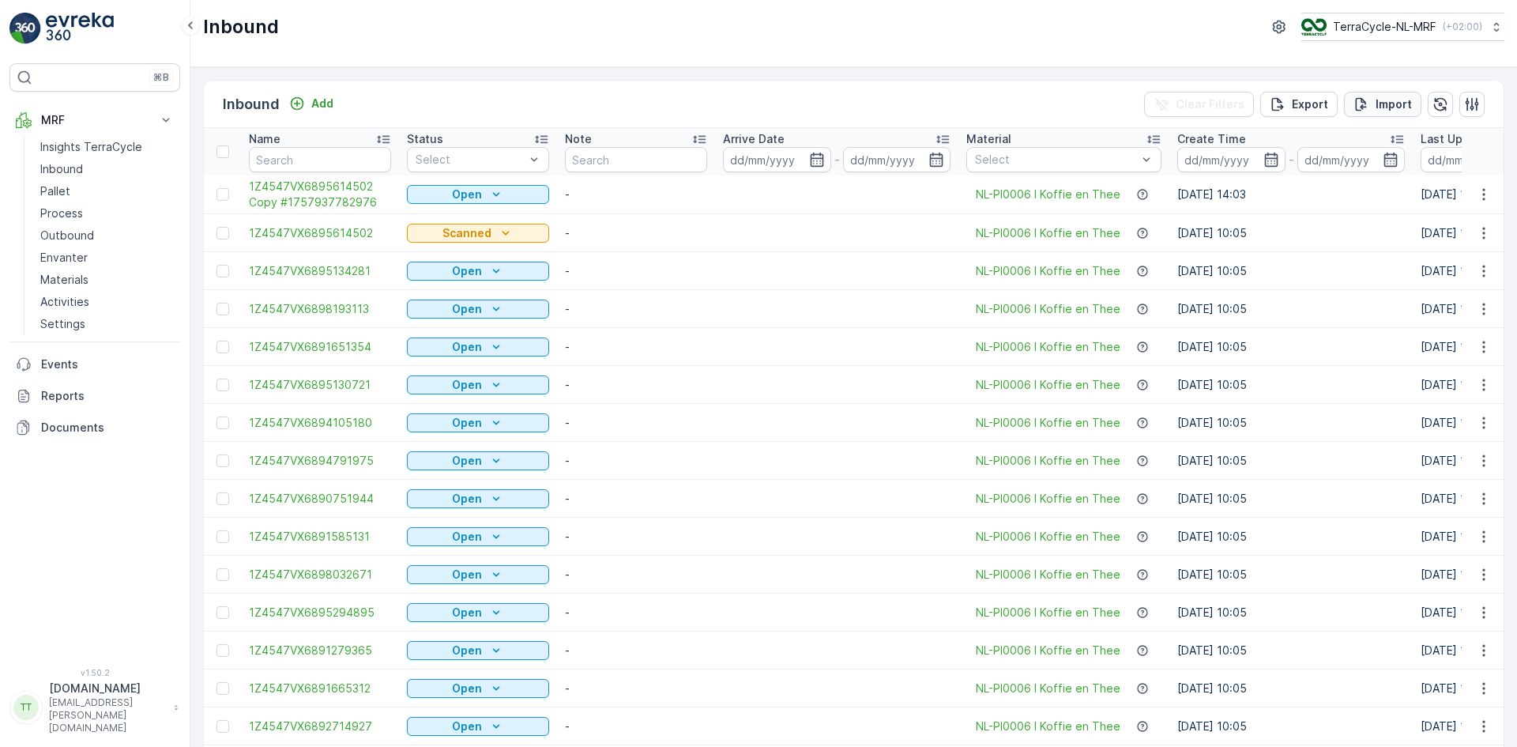
click at [1378, 98] on p "Import" at bounding box center [1393, 104] width 36 height 16
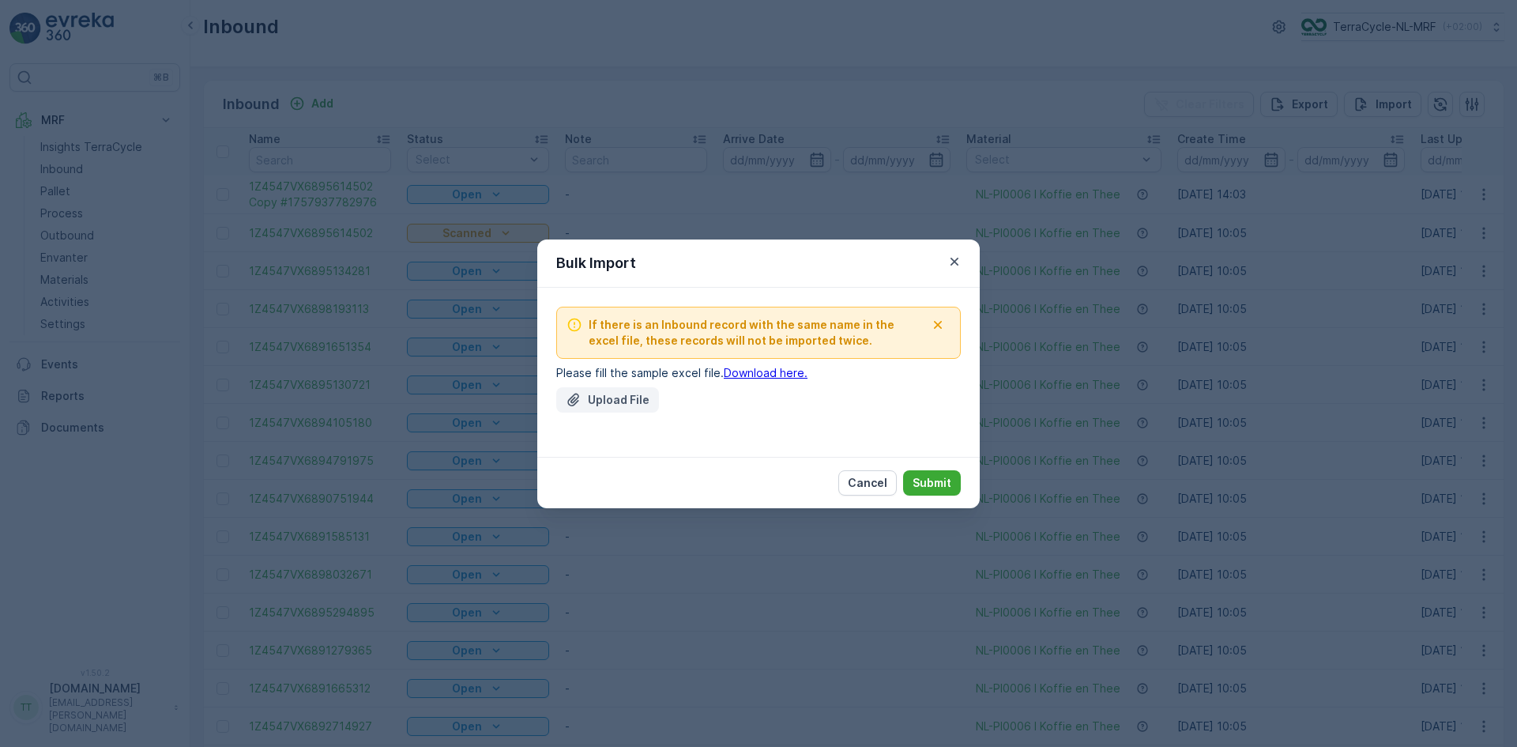
click at [624, 396] on p "Upload File" at bounding box center [619, 400] width 62 height 16
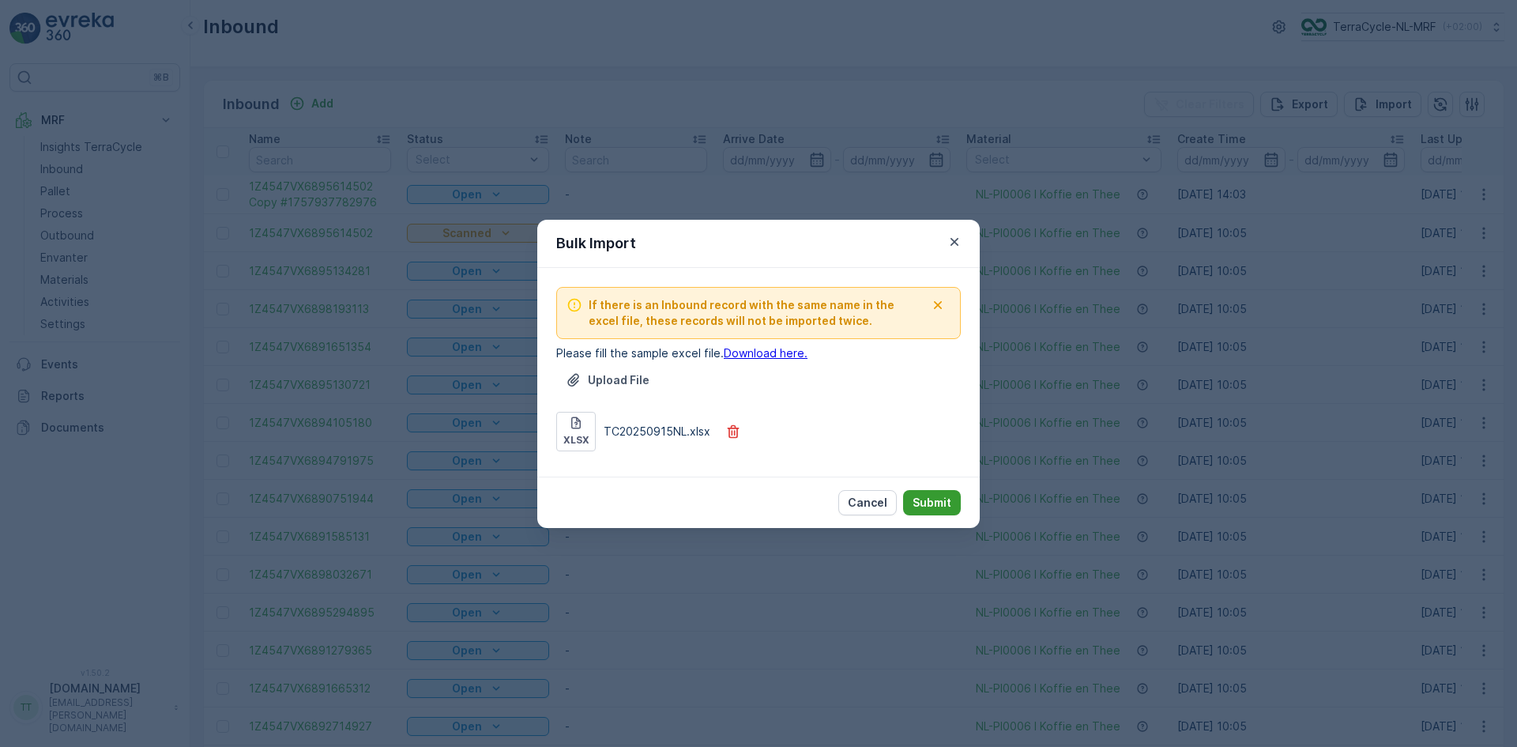
click at [930, 500] on p "Submit" at bounding box center [931, 503] width 39 height 16
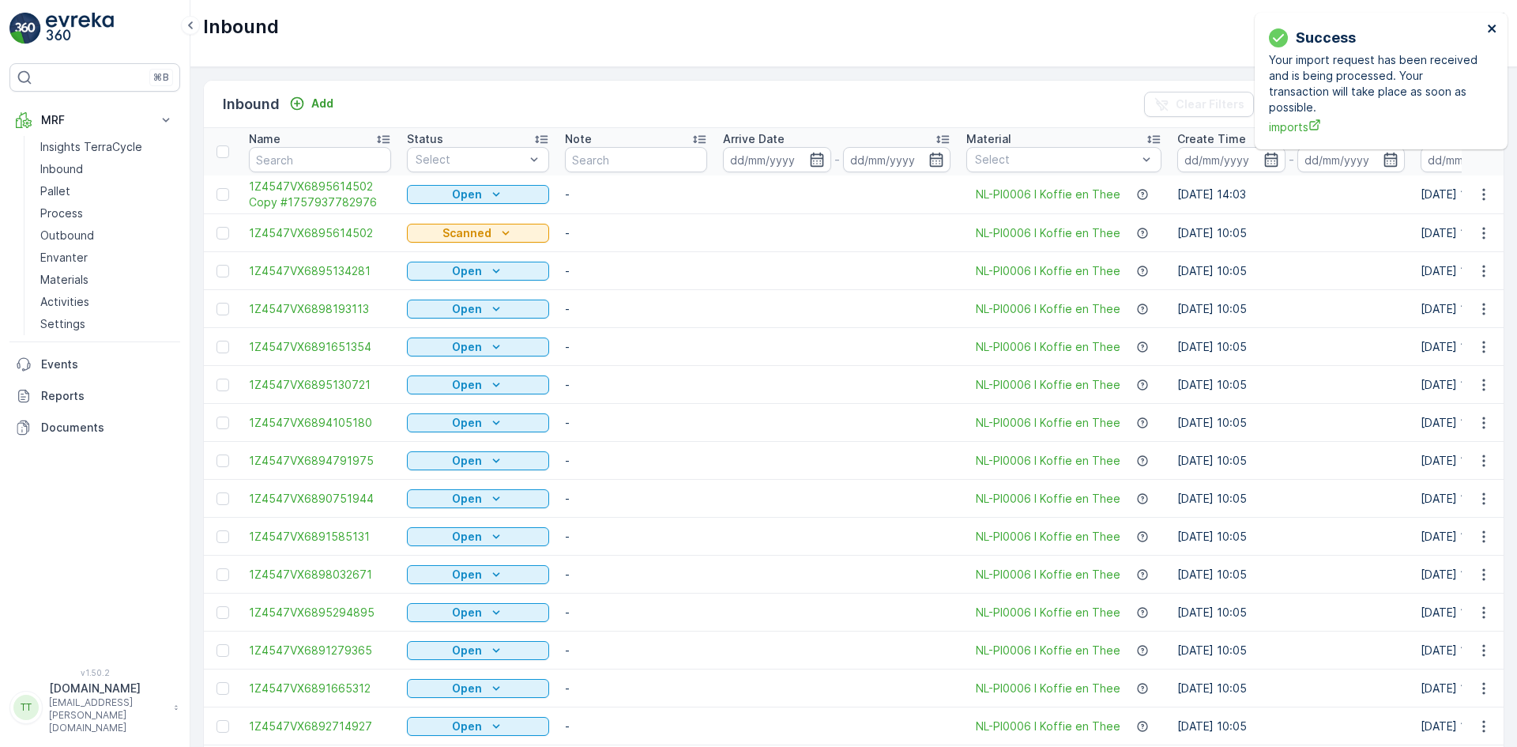
click at [1491, 28] on icon "close" at bounding box center [1492, 28] width 8 height 8
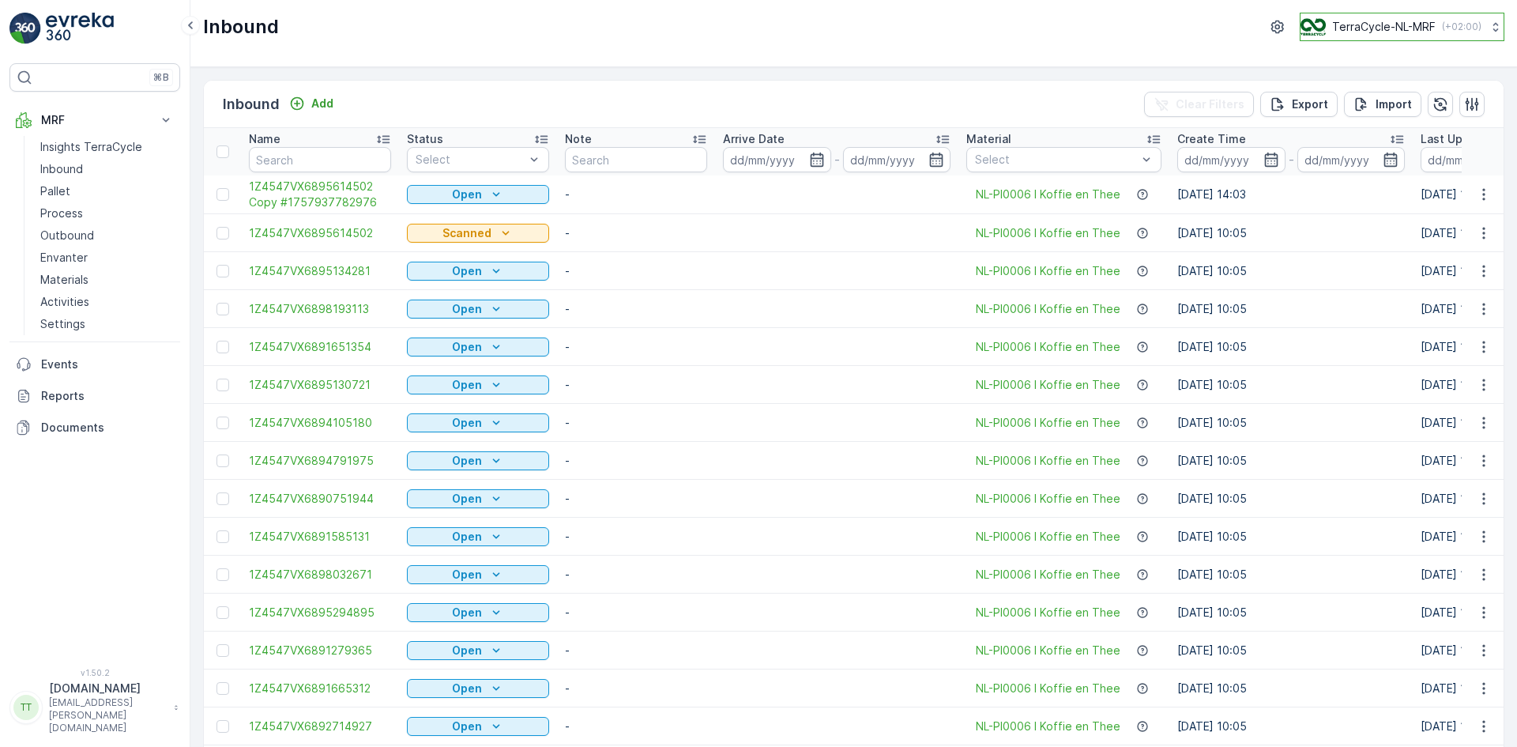
click at [1375, 25] on p "TerraCycle-NL-MRF" at bounding box center [1383, 27] width 103 height 16
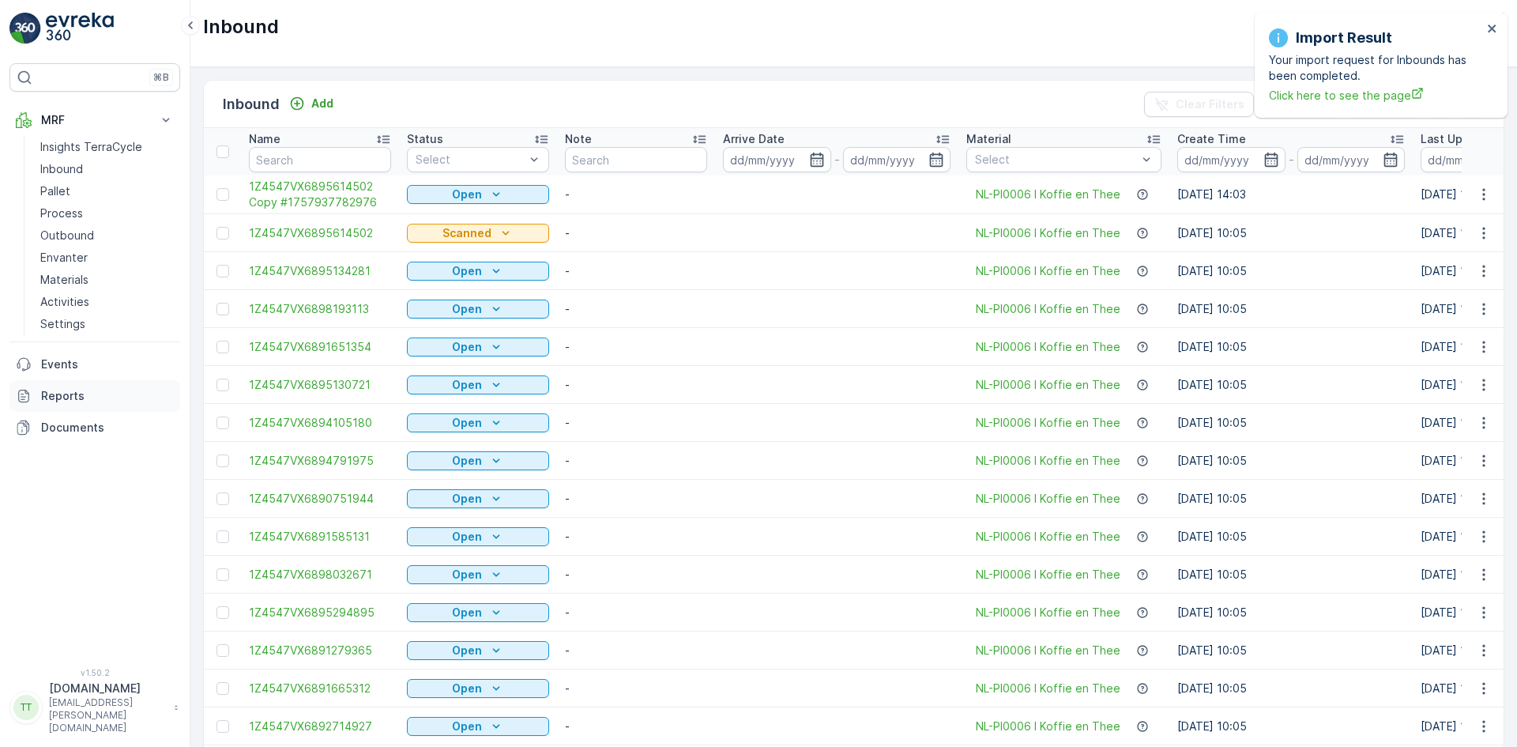
click at [70, 395] on p "Reports" at bounding box center [107, 396] width 133 height 16
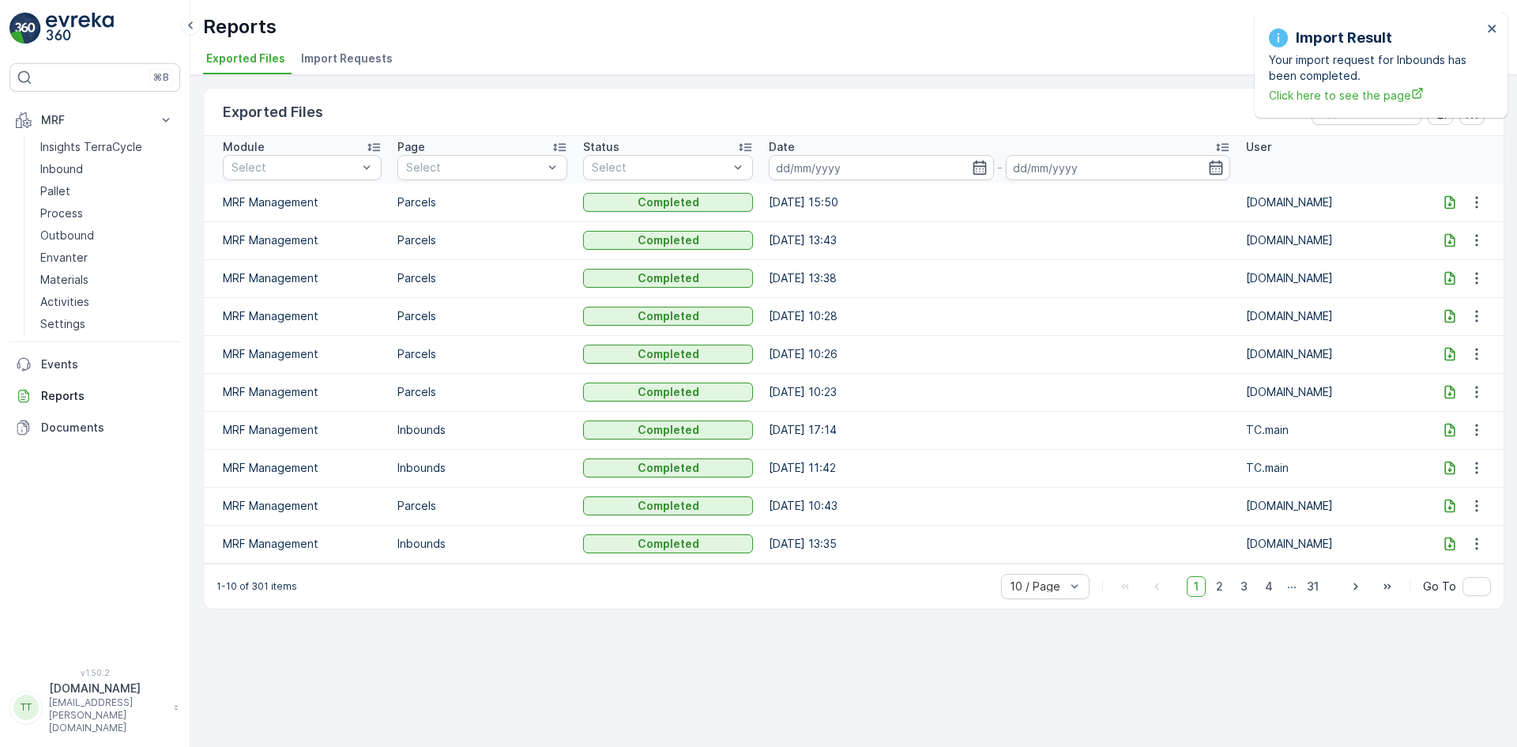
click at [350, 62] on span "Import Requests" at bounding box center [347, 59] width 92 height 16
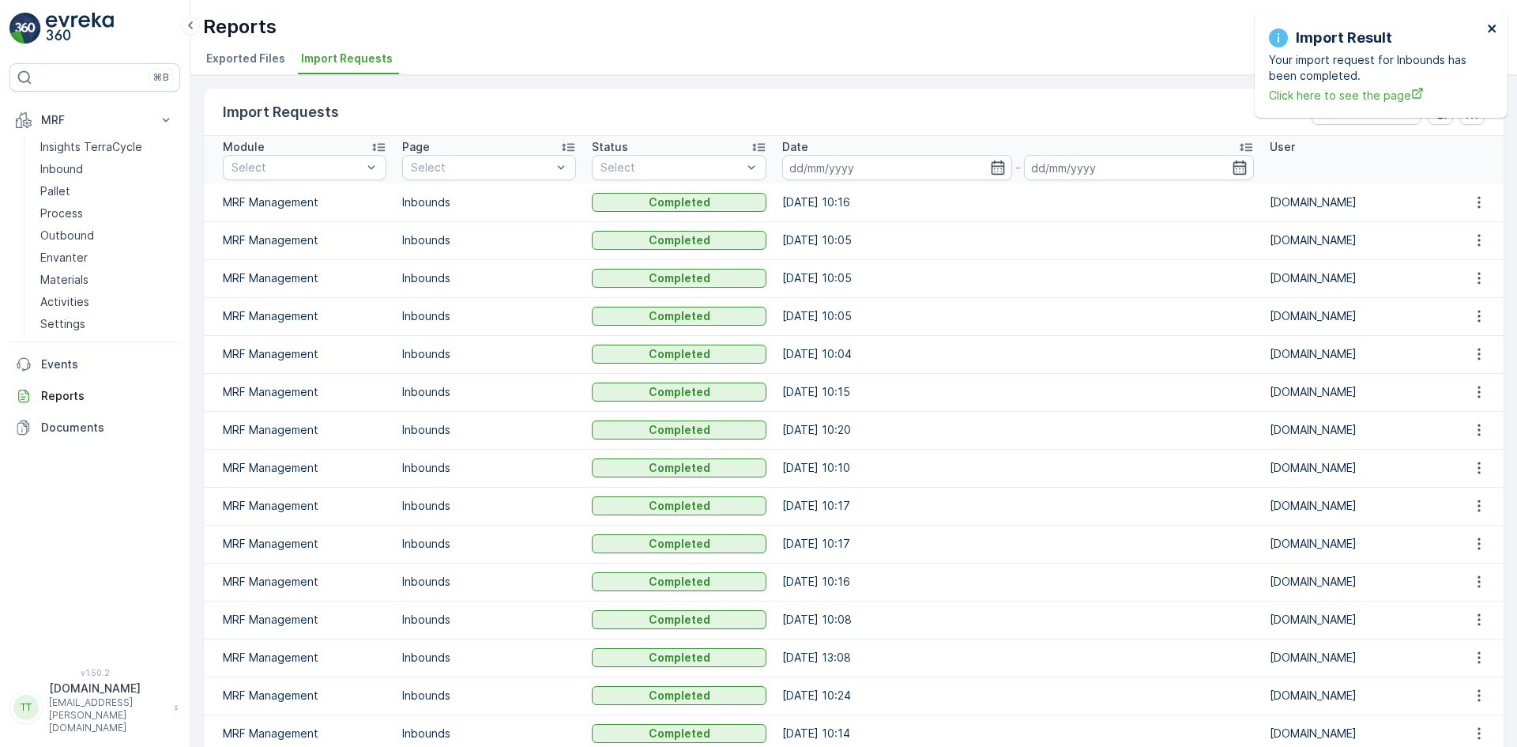
click at [1491, 24] on icon "close" at bounding box center [1492, 28] width 11 height 13
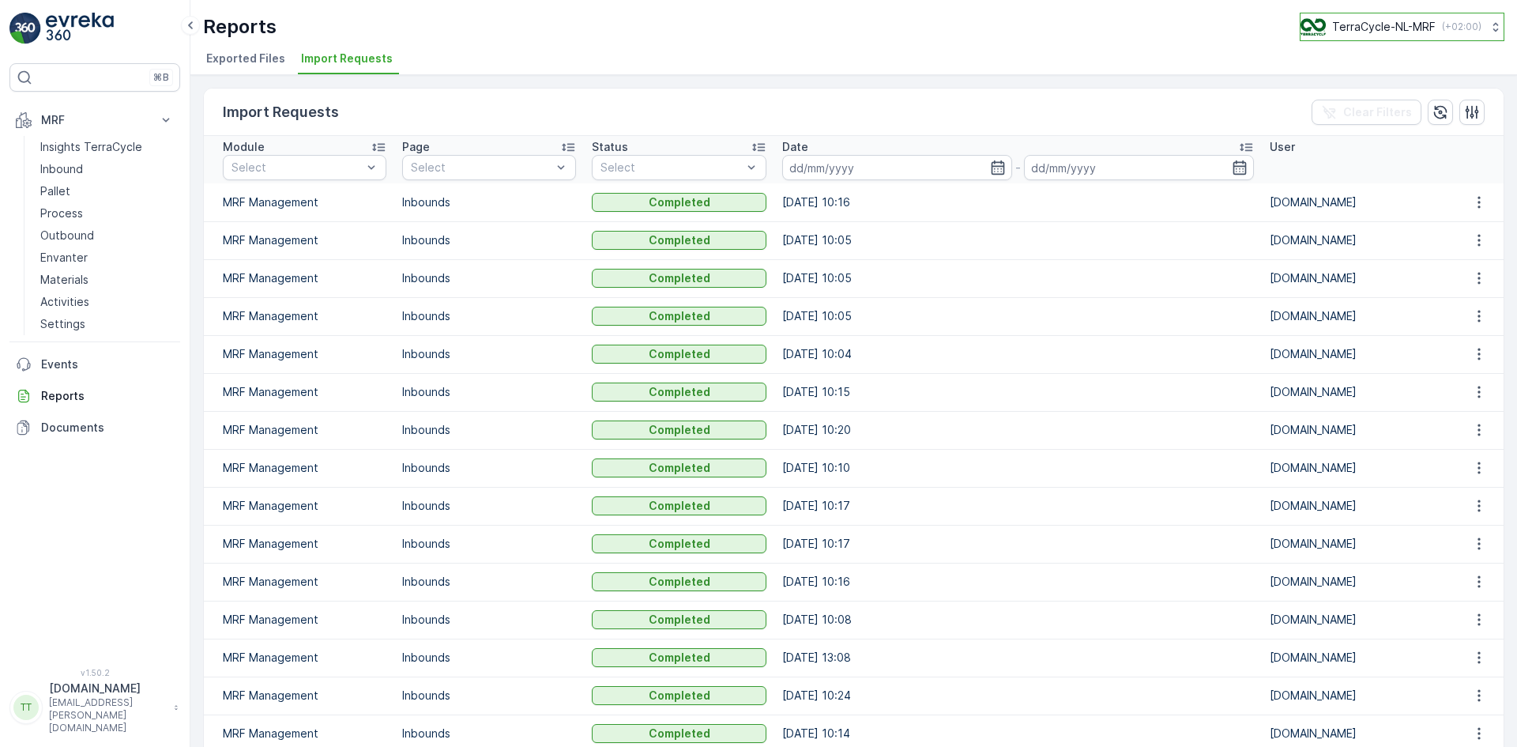
click at [1368, 29] on p "TerraCycle-NL-MRF" at bounding box center [1383, 27] width 103 height 16
type input "nz"
click at [1364, 102] on span "TerraCycle-NZ01-TripleP" at bounding box center [1377, 97] width 132 height 16
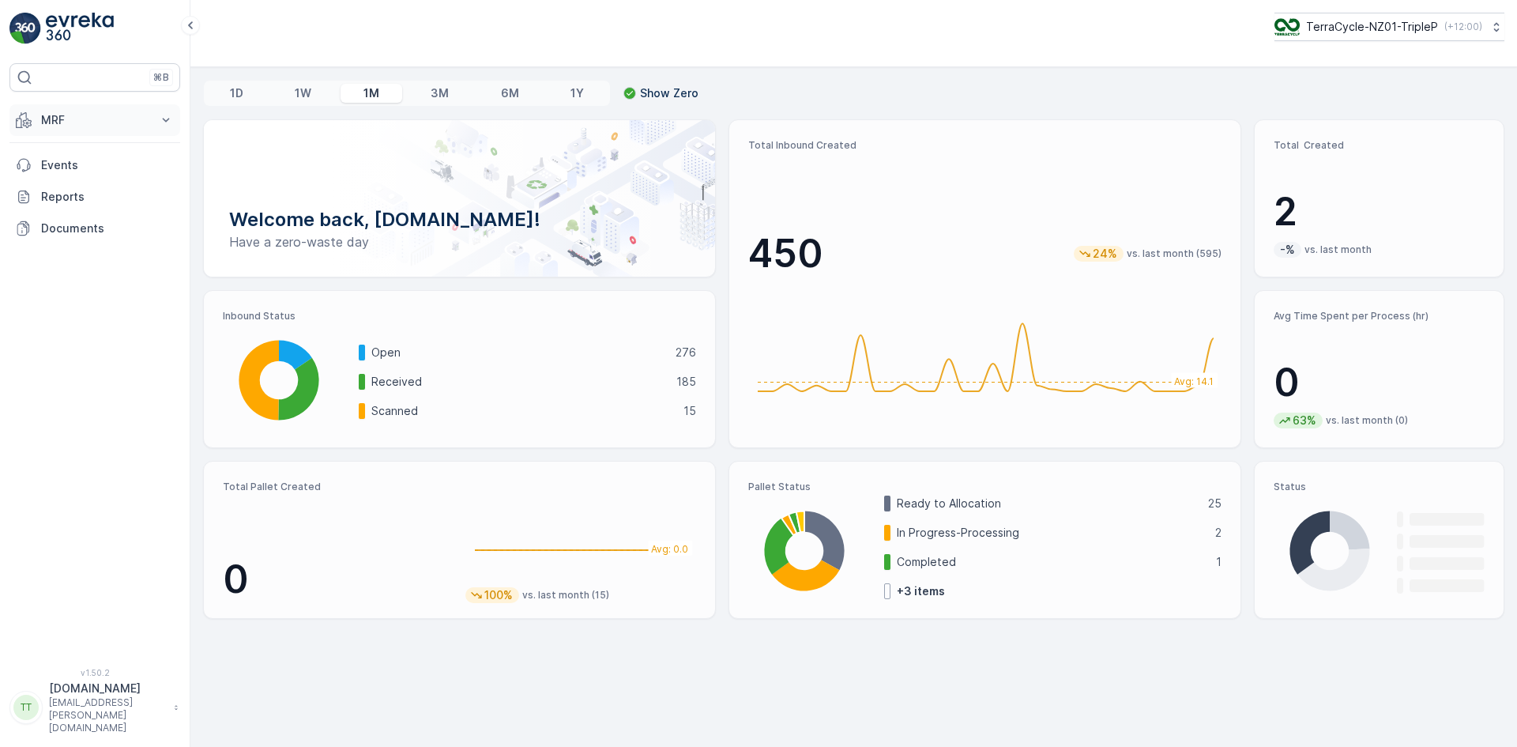
click at [89, 115] on p "MRF" at bounding box center [94, 120] width 107 height 16
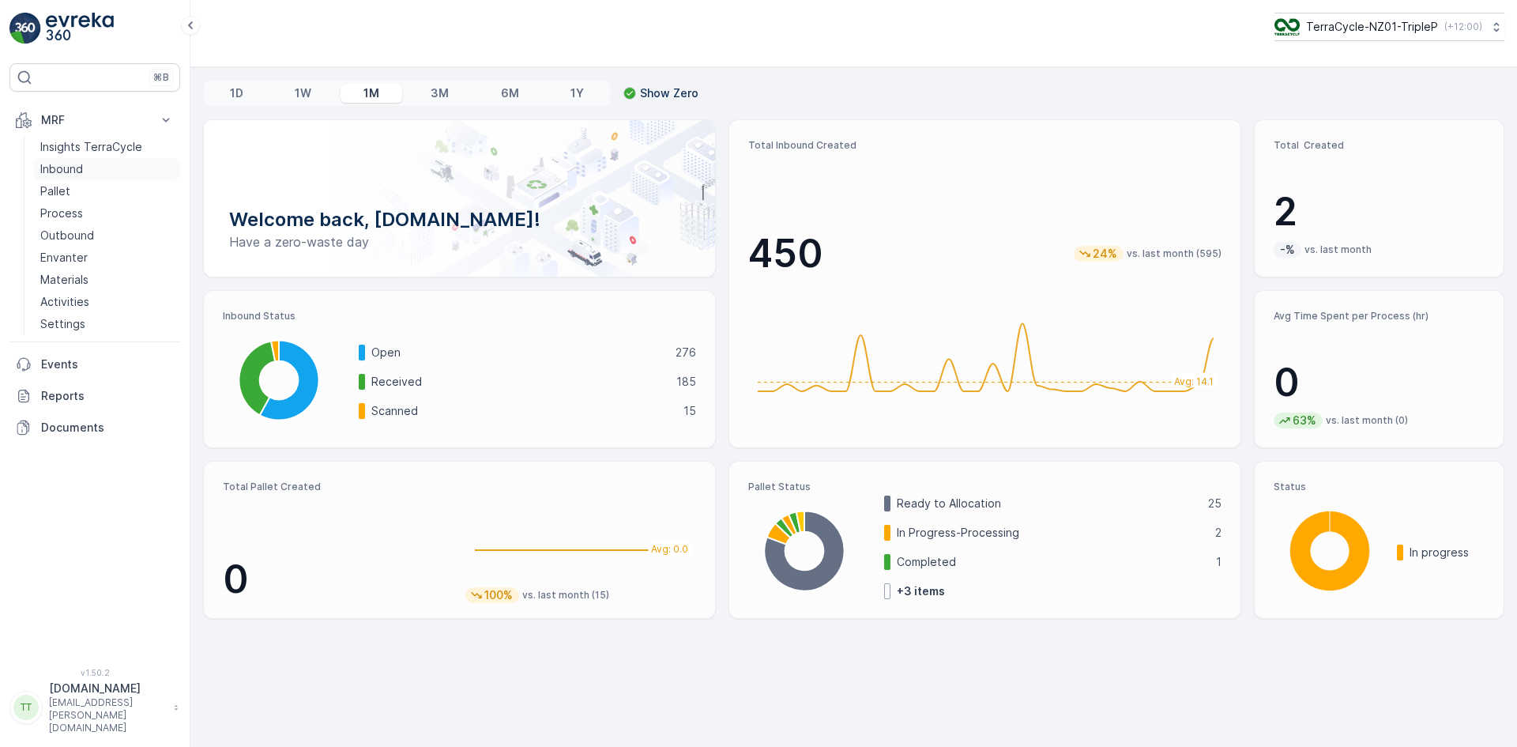
click at [87, 165] on link "Inbound" at bounding box center [107, 169] width 146 height 22
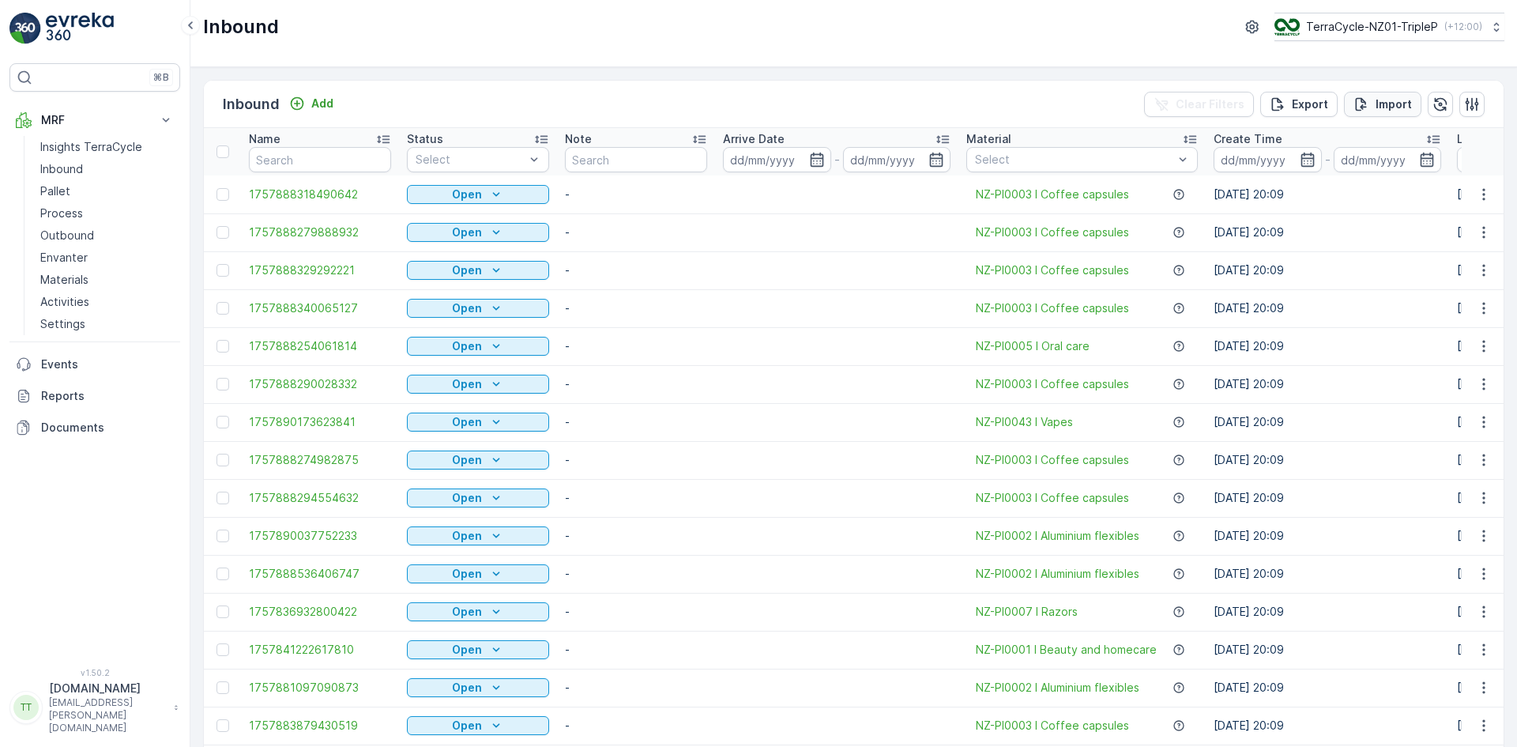
click at [1376, 100] on p "Import" at bounding box center [1393, 104] width 36 height 16
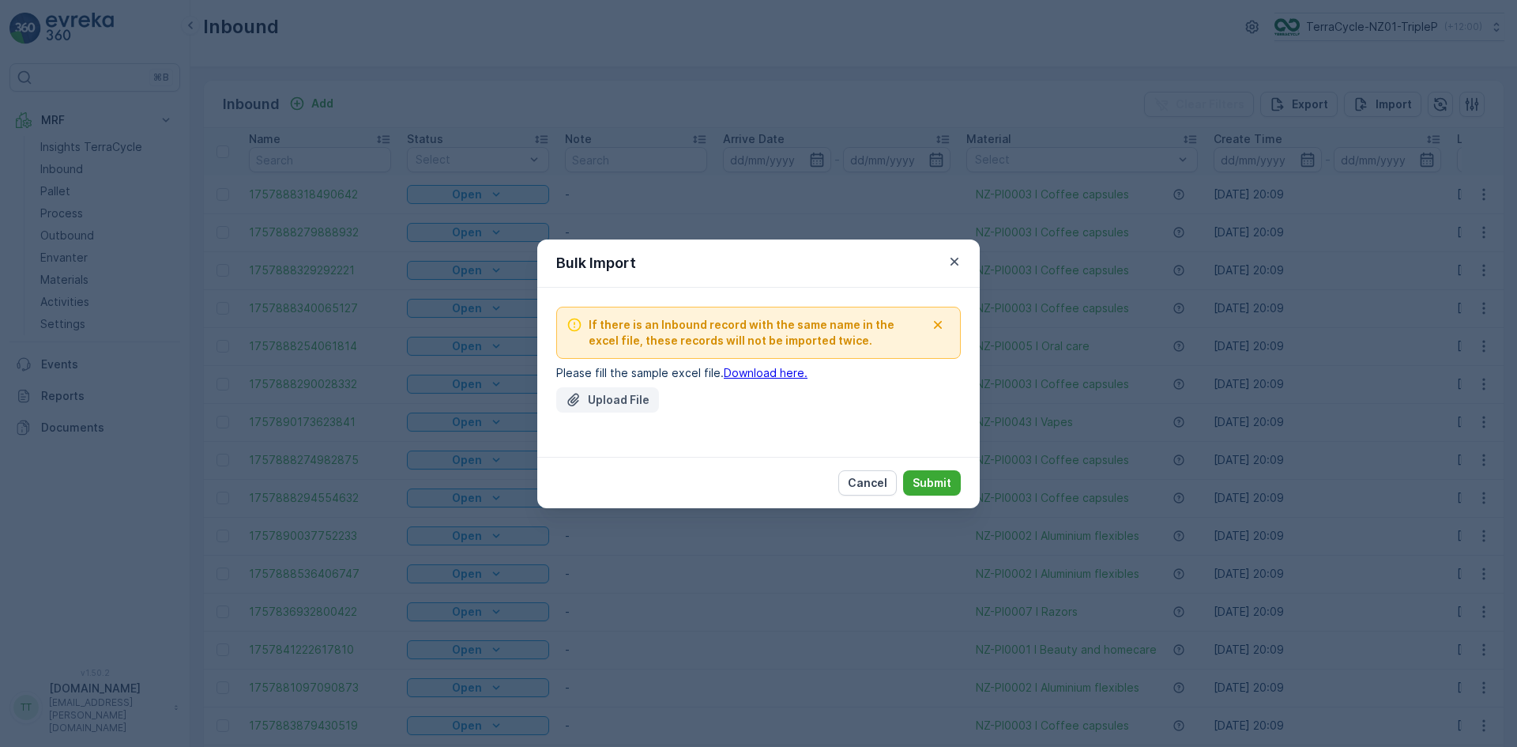
click at [592, 399] on p "Upload File" at bounding box center [619, 400] width 62 height 16
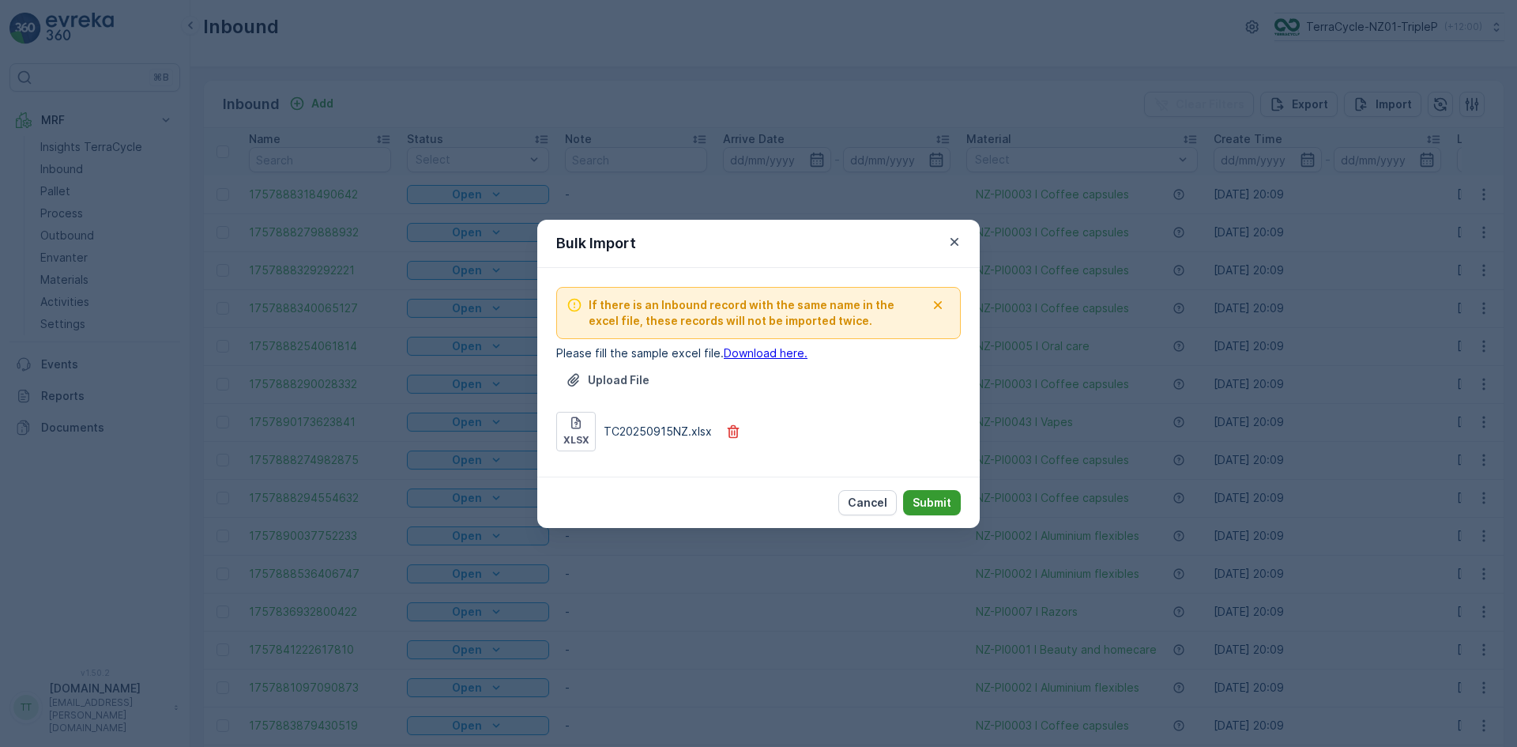
click at [928, 499] on p "Submit" at bounding box center [931, 503] width 39 height 16
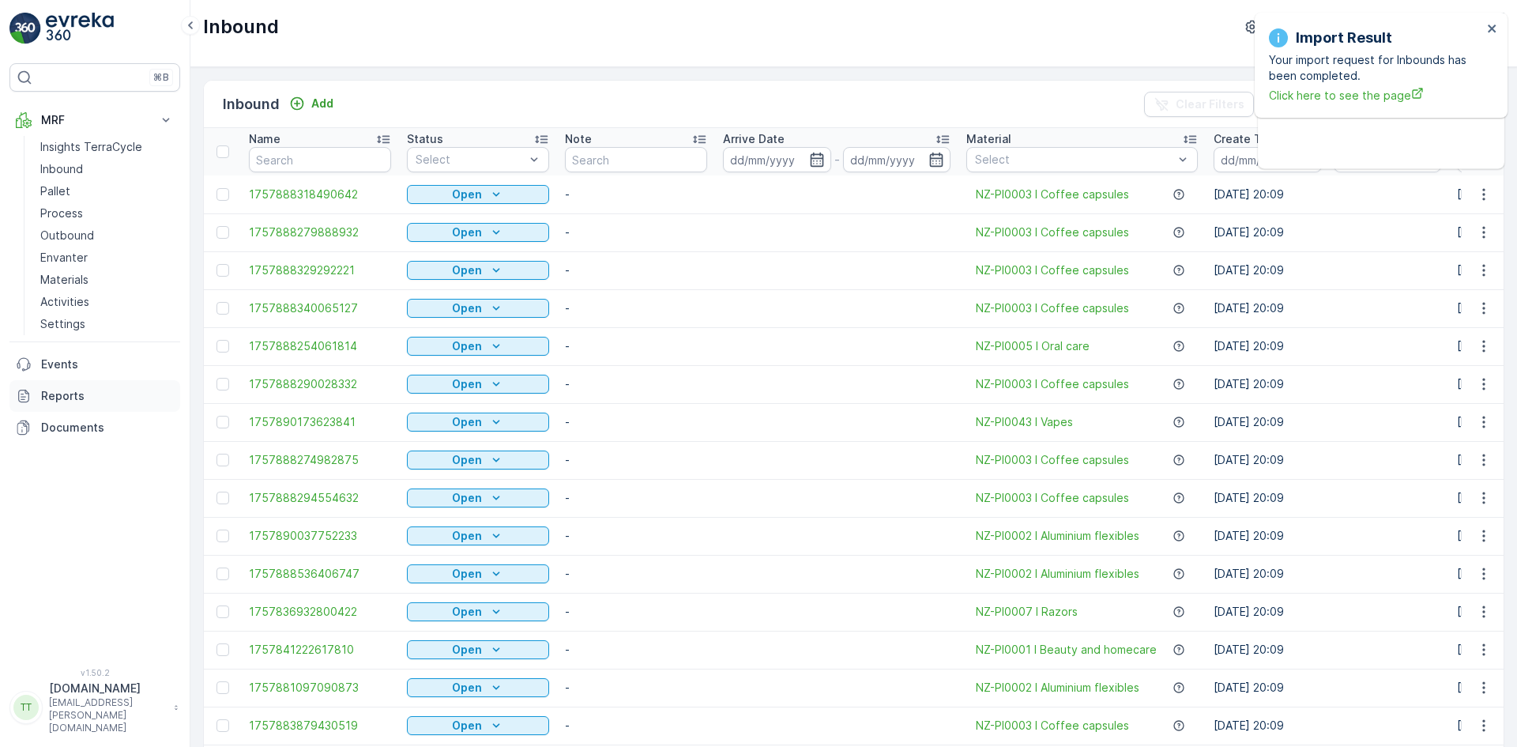
click at [62, 403] on p "Reports" at bounding box center [107, 396] width 133 height 16
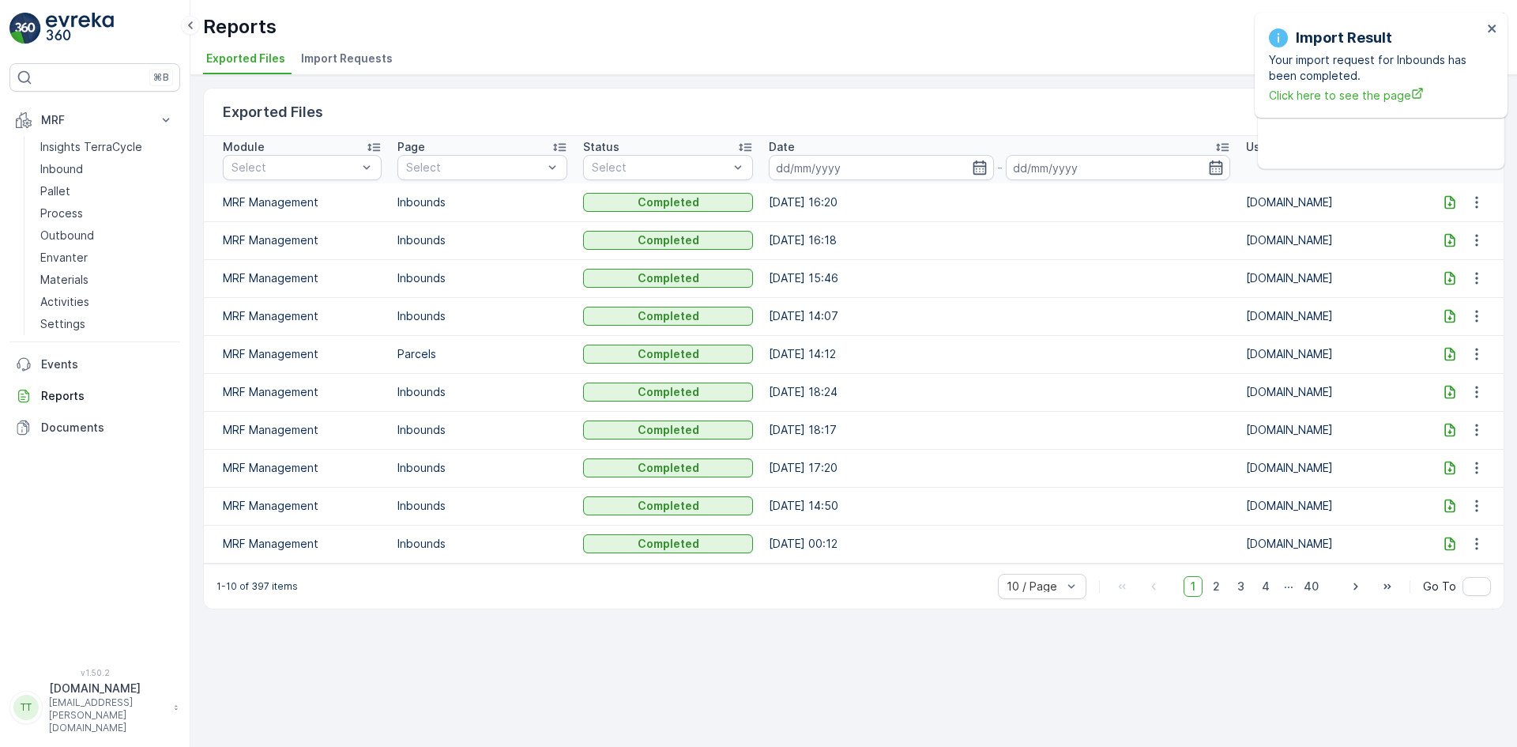
click at [333, 66] on span "Import Requests" at bounding box center [347, 59] width 92 height 16
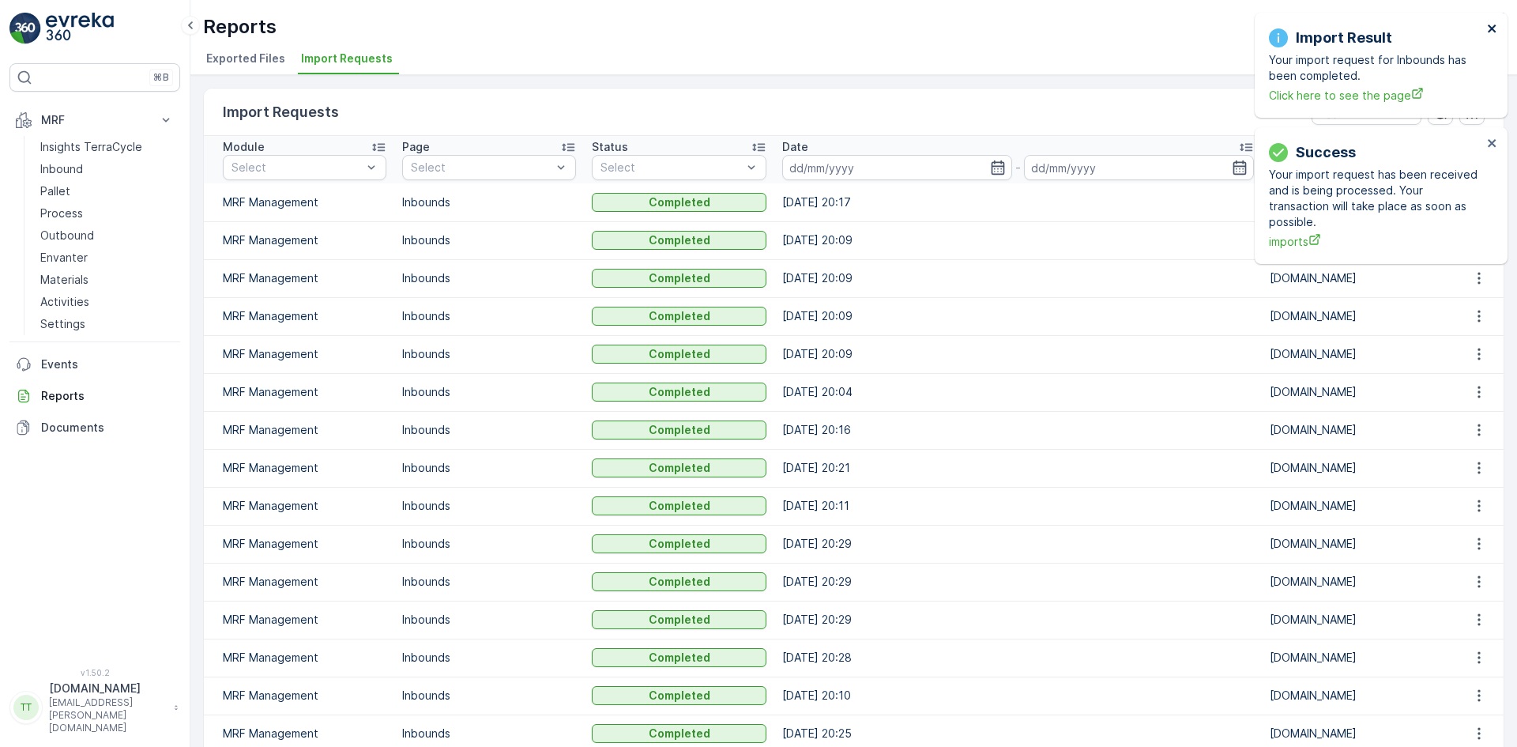
click at [1487, 26] on icon "close" at bounding box center [1492, 28] width 11 height 13
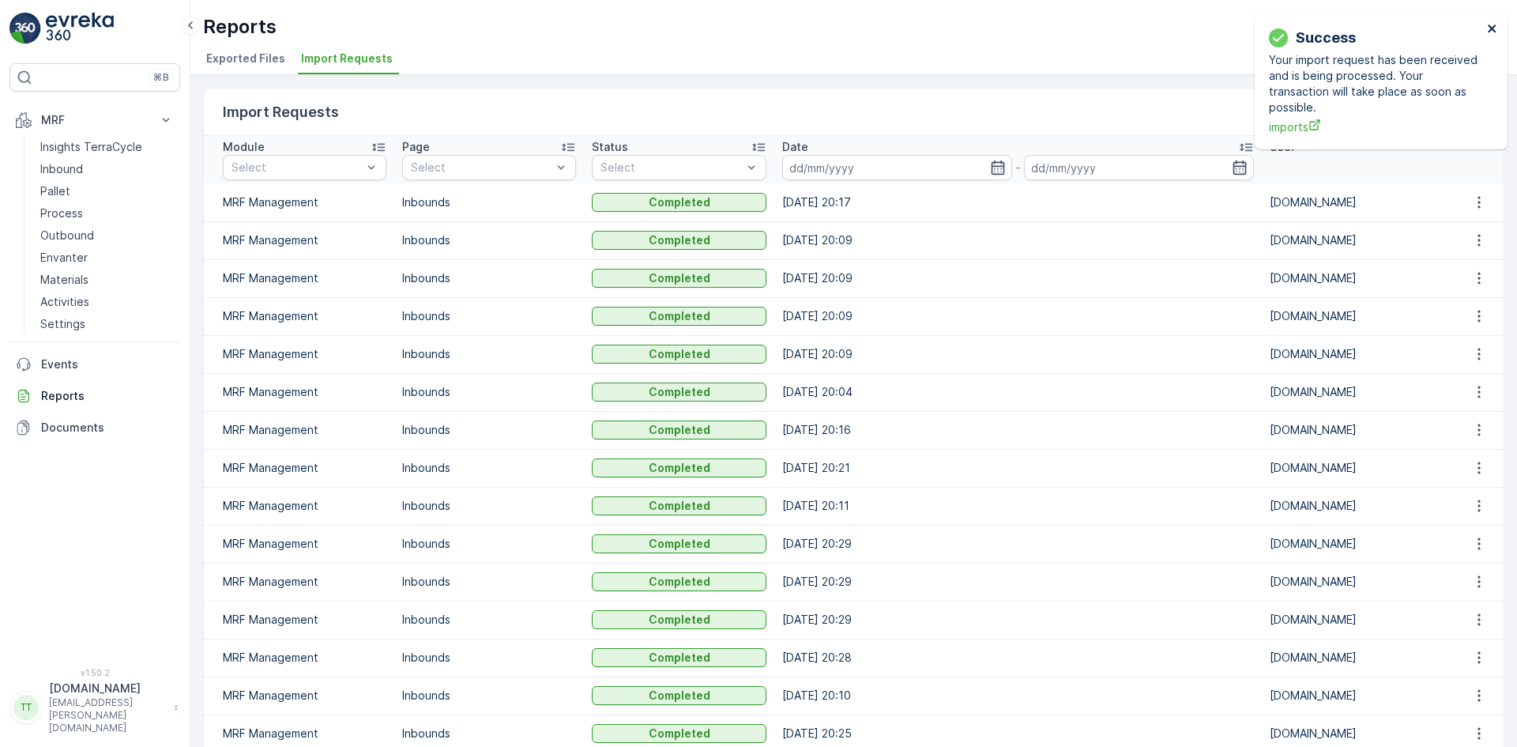
click at [1487, 26] on icon "close" at bounding box center [1492, 28] width 11 height 13
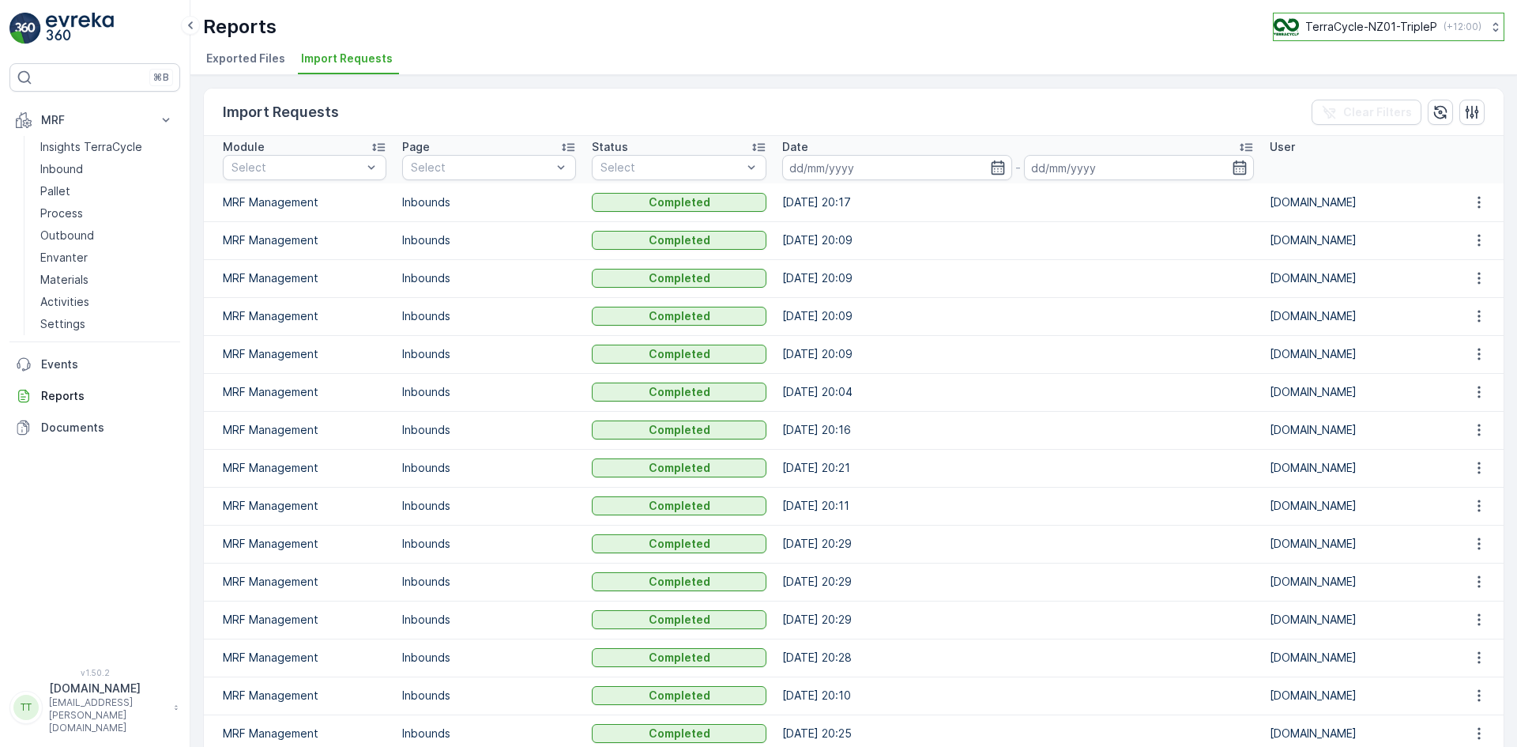
click at [1354, 30] on p "TerraCycle-NZ01-TripleP" at bounding box center [1371, 27] width 132 height 16
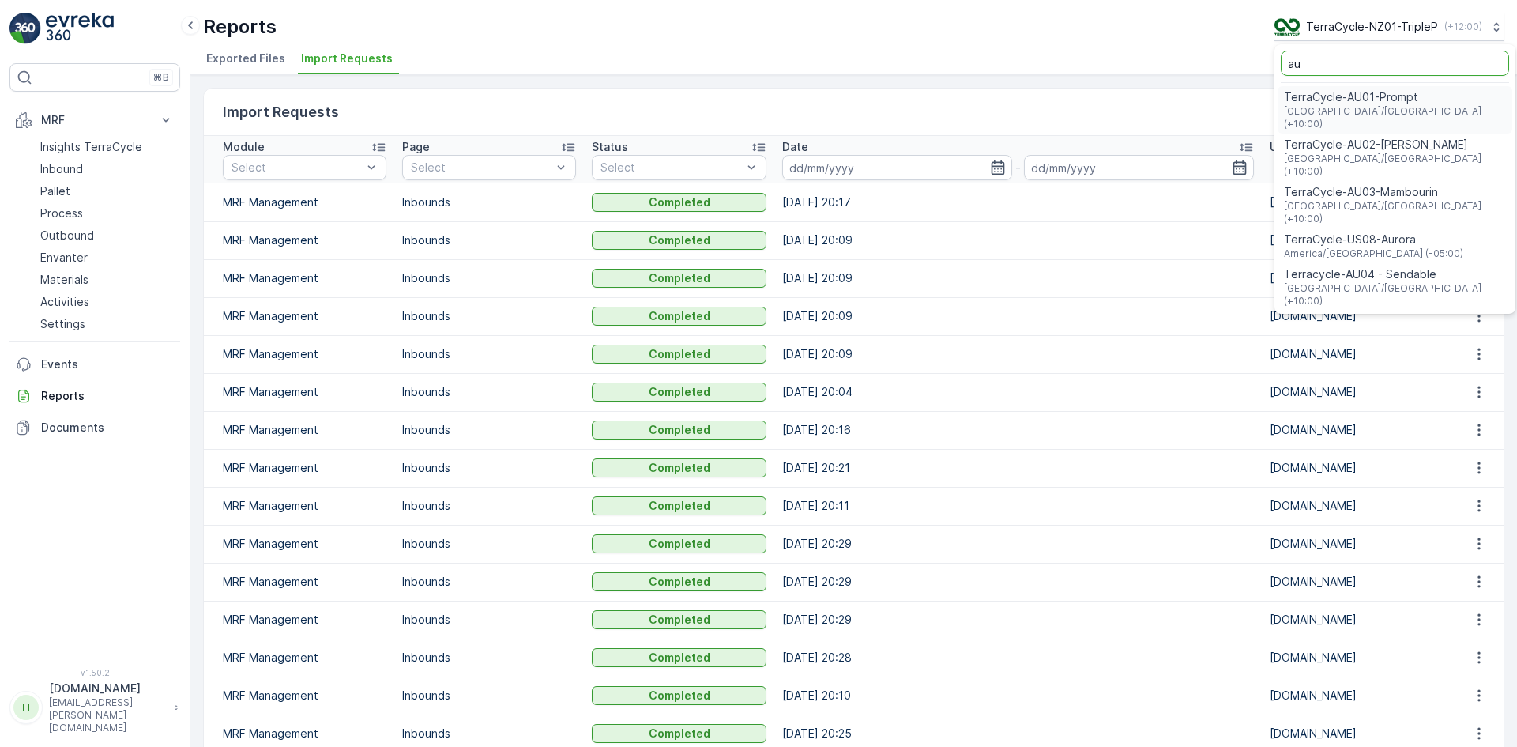
type input "au"
click at [1340, 105] on span "Australia/Sydney (+10:00)" at bounding box center [1395, 117] width 222 height 25
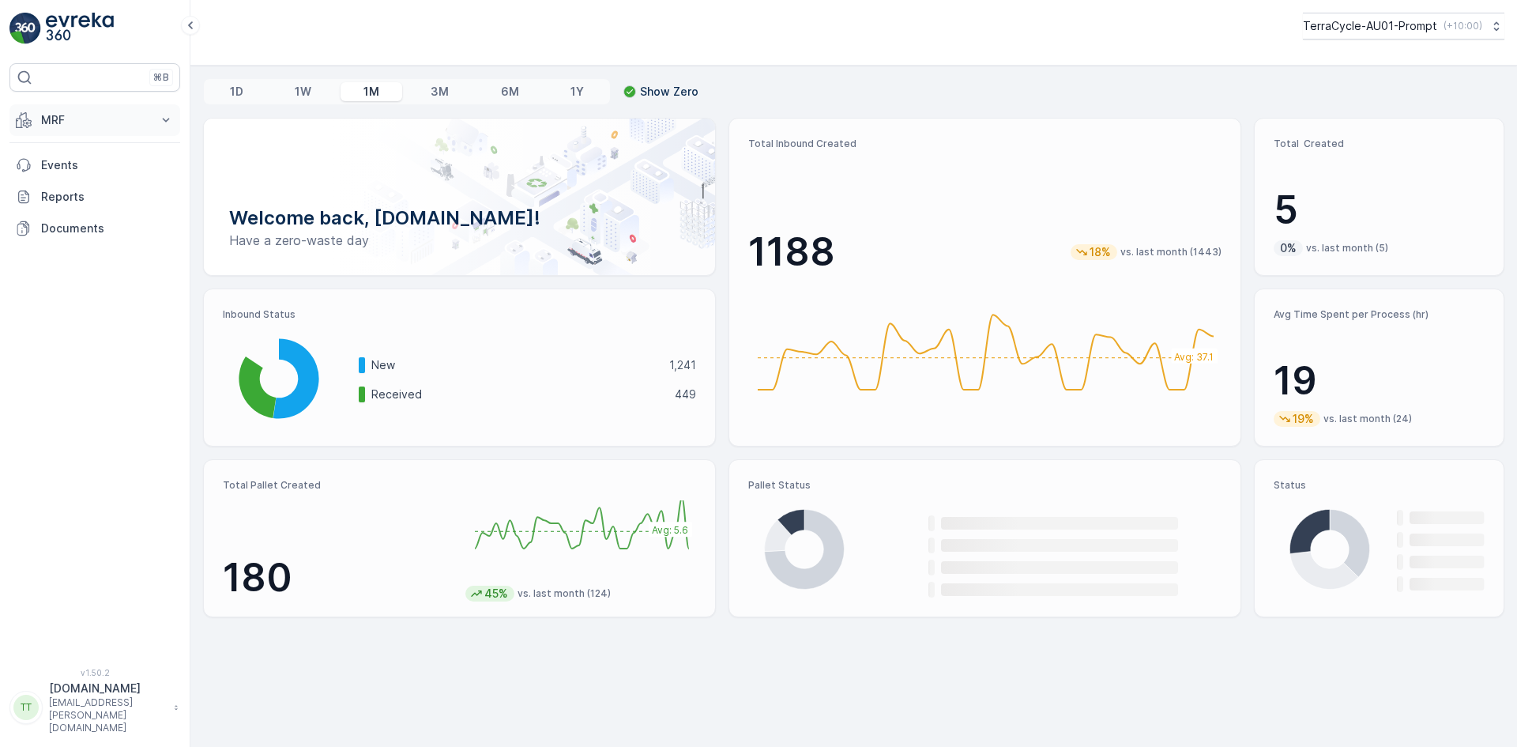
click at [79, 115] on p "MRF" at bounding box center [94, 120] width 107 height 16
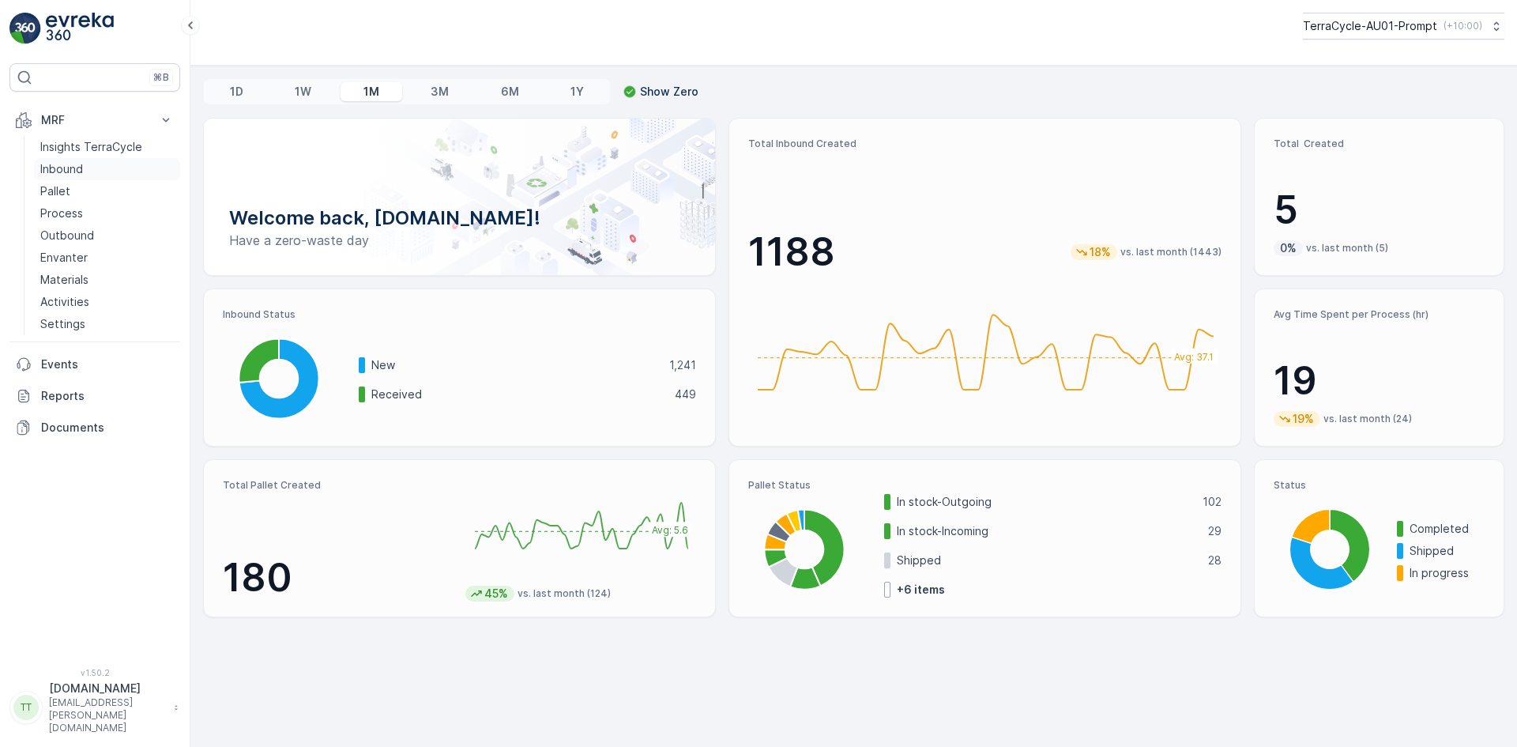
click at [73, 167] on p "Inbound" at bounding box center [61, 169] width 43 height 16
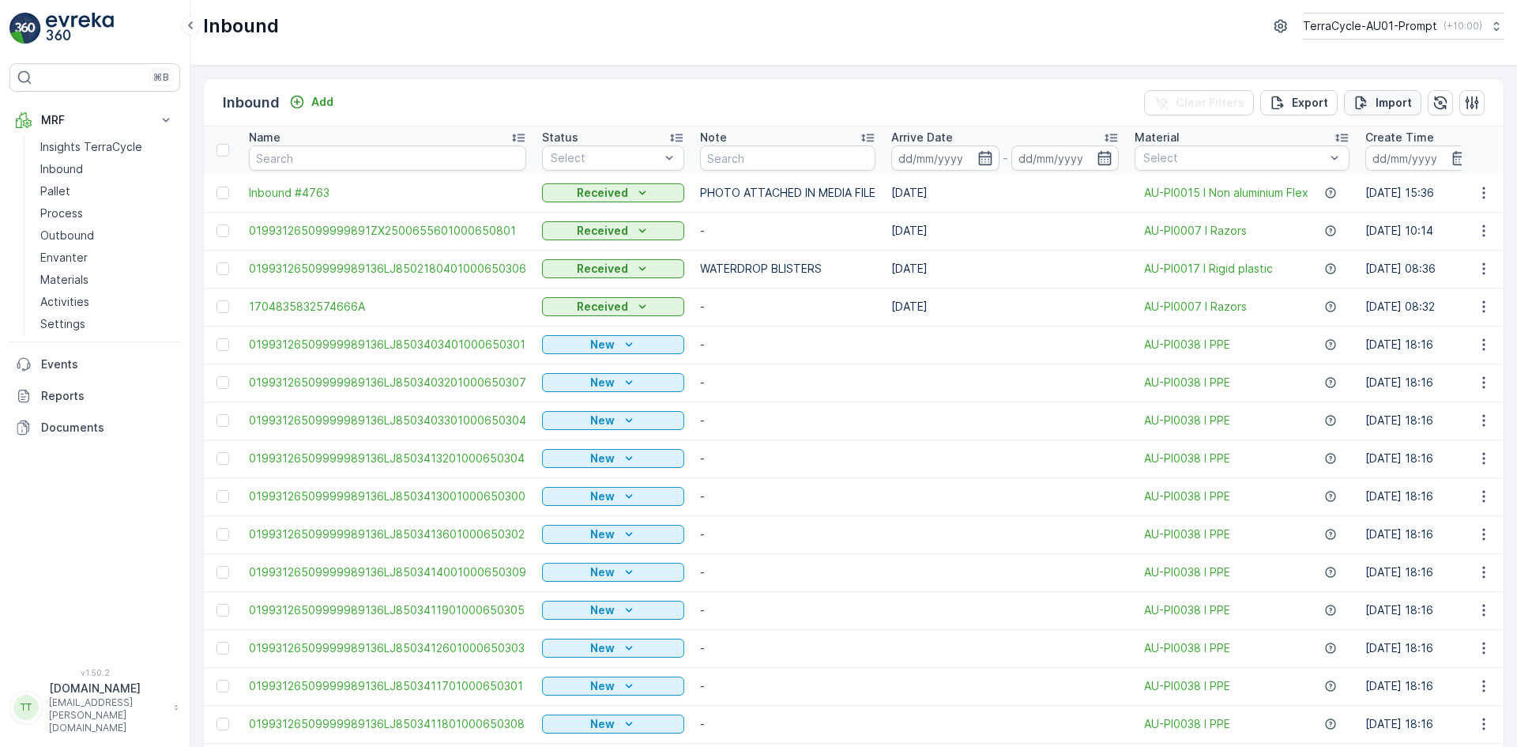
click at [1380, 97] on p "Import" at bounding box center [1393, 103] width 36 height 16
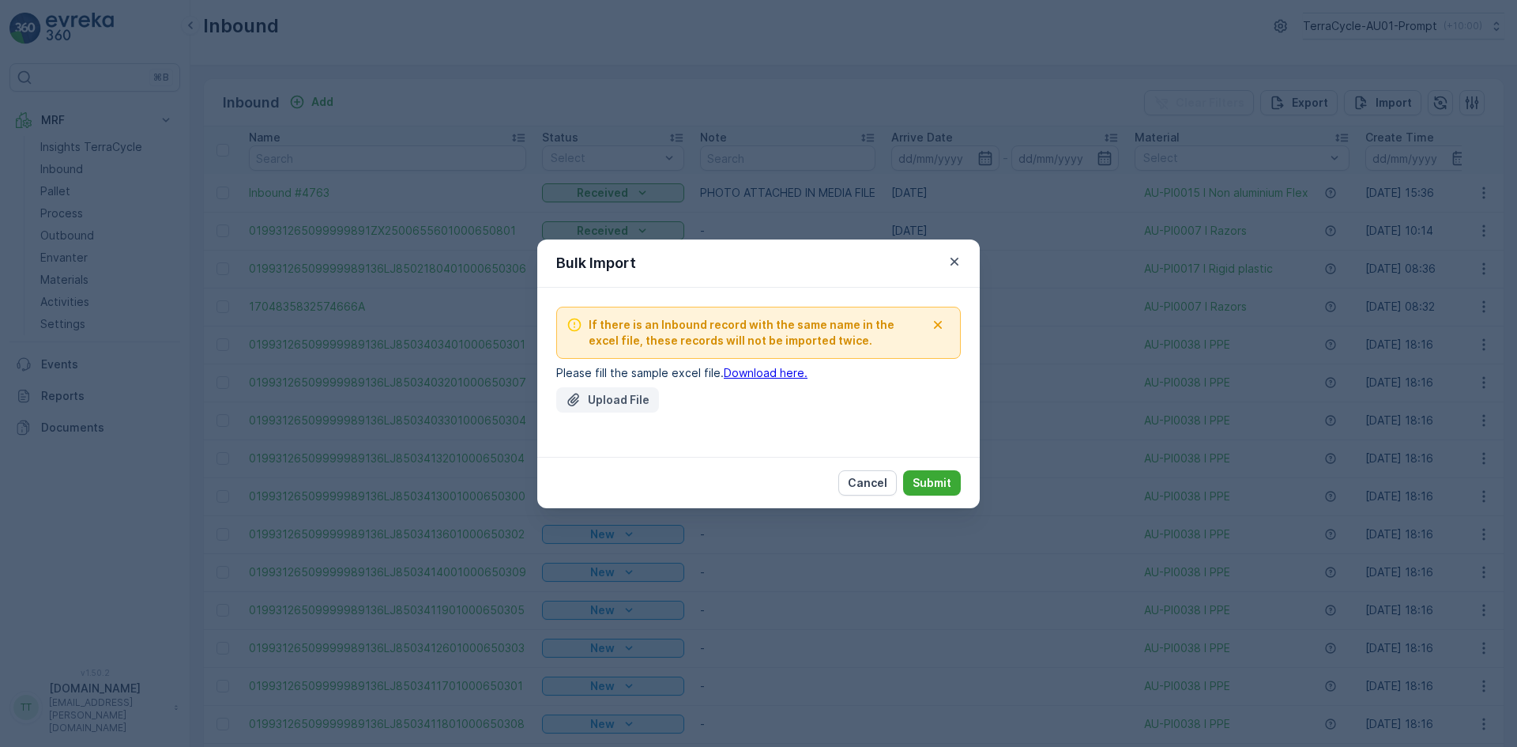
click at [589, 396] on p "Upload File" at bounding box center [619, 400] width 62 height 16
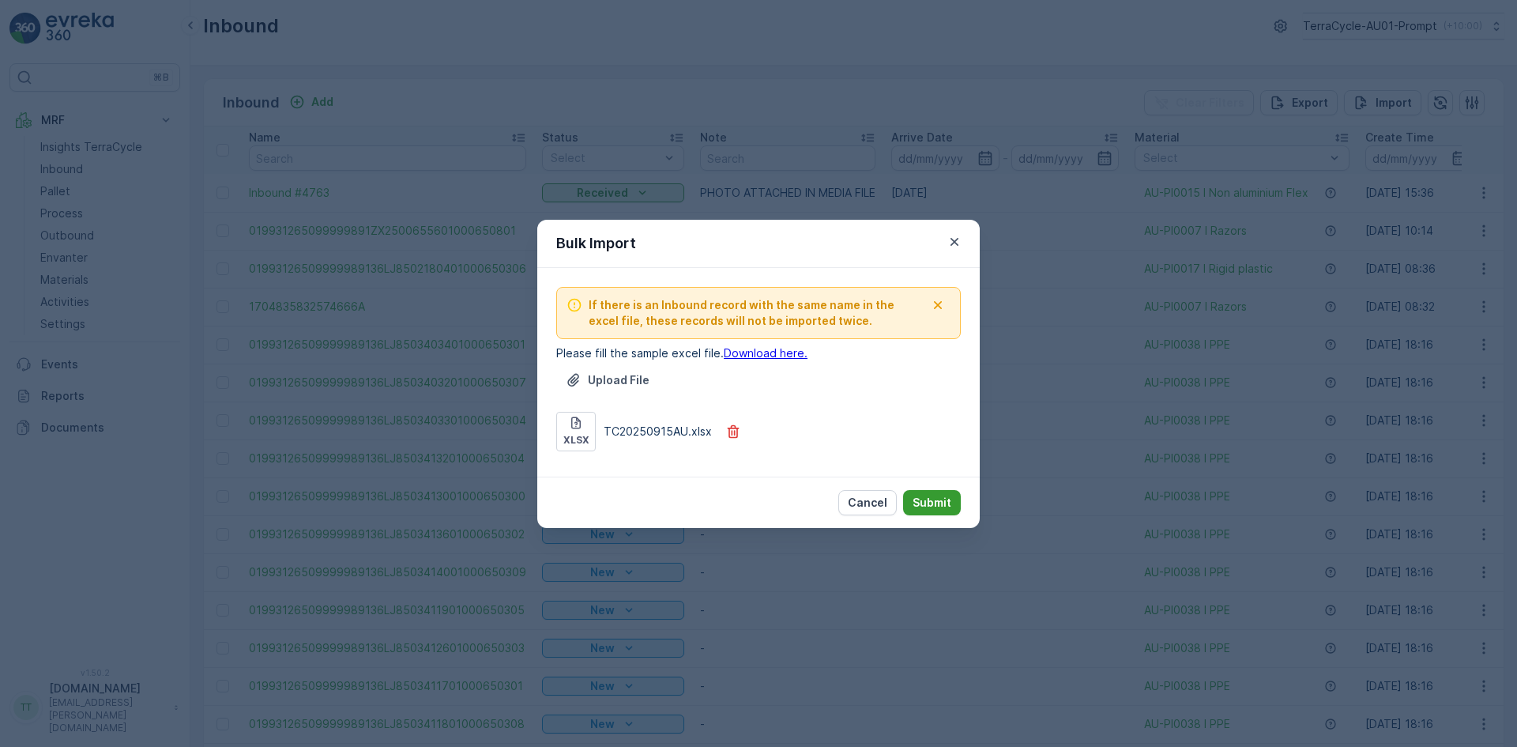
click at [937, 499] on p "Submit" at bounding box center [931, 503] width 39 height 16
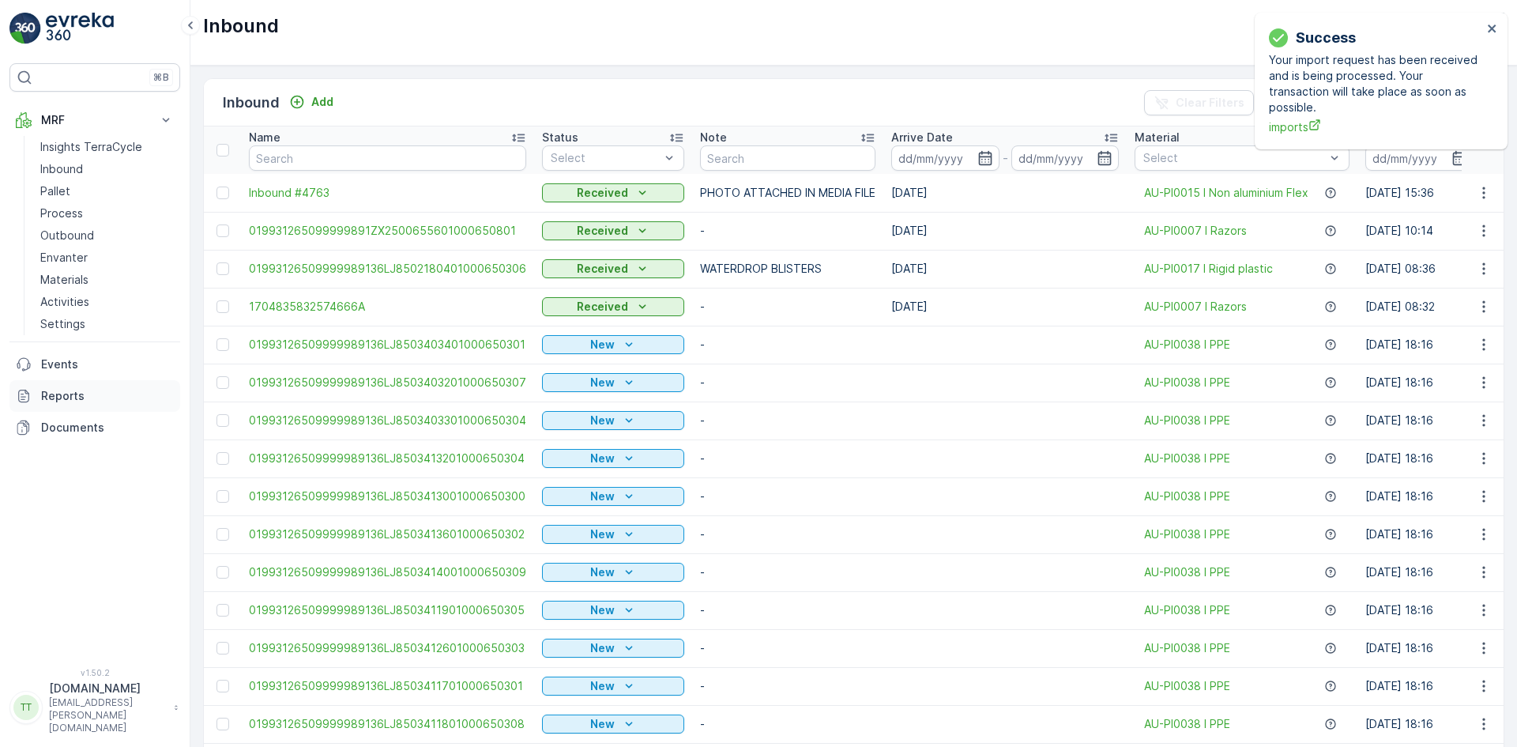
click at [78, 389] on p "Reports" at bounding box center [107, 396] width 133 height 16
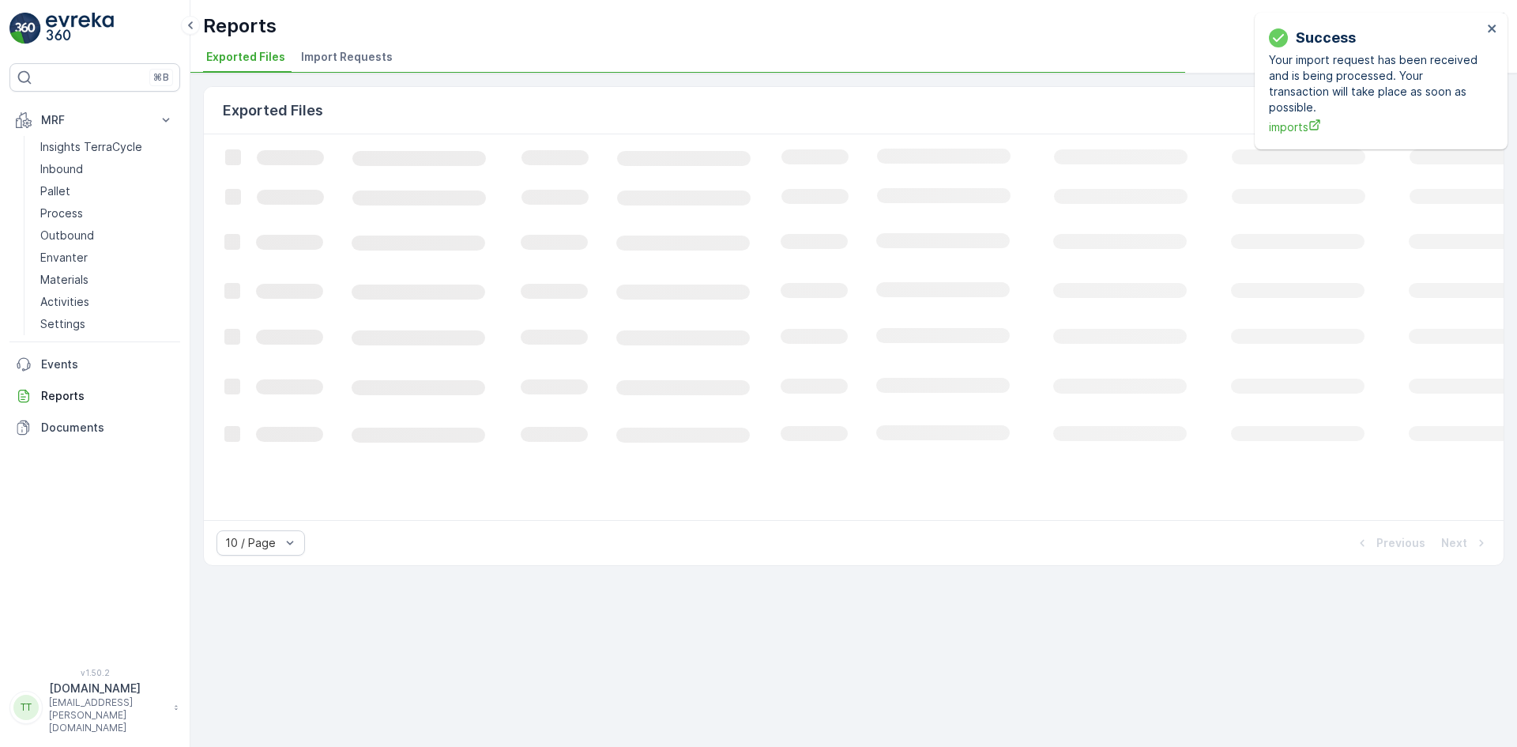
click at [329, 59] on span "Import Requests" at bounding box center [347, 57] width 92 height 16
